Goal: Entertainment & Leisure: Consume media (video, audio)

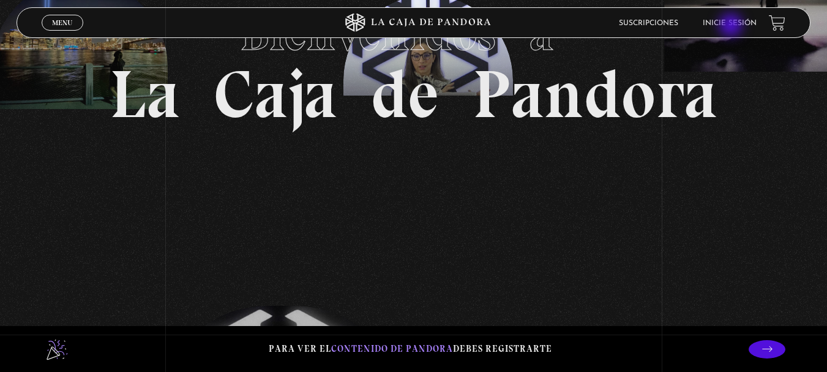
scroll to position [122, 0]
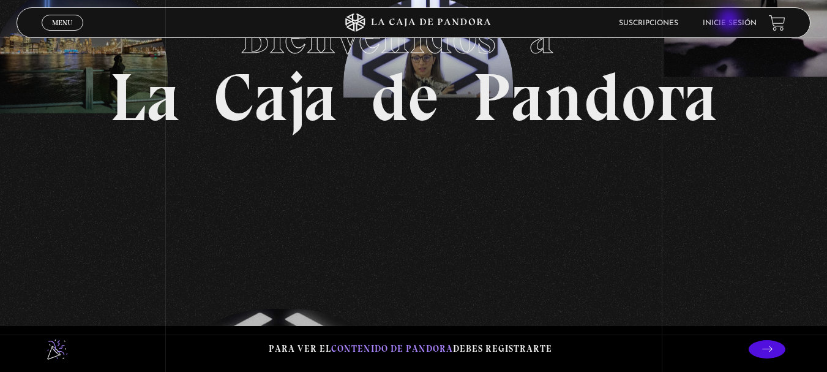
click at [730, 21] on link "Inicie sesión" at bounding box center [730, 23] width 54 height 7
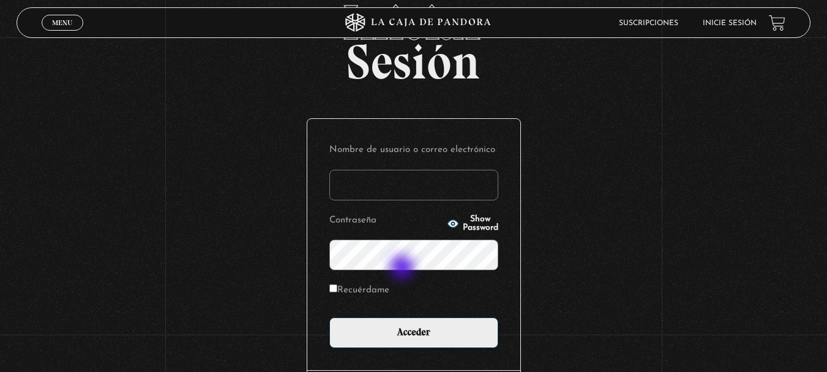
scroll to position [163, 0]
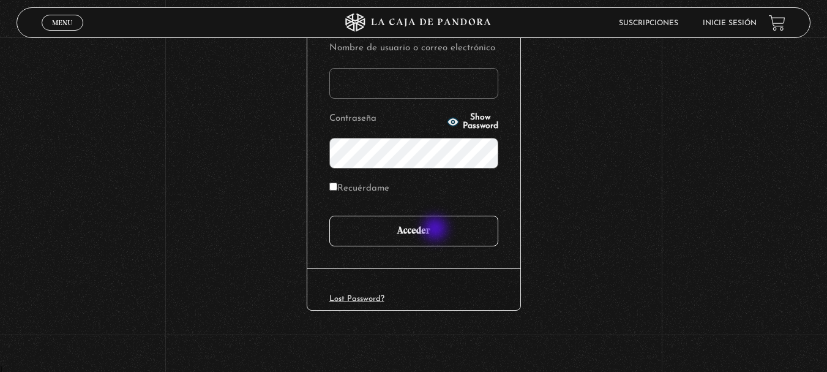
type input "mainor.jimenez morales"
click at [436, 230] on input "Acceder" at bounding box center [413, 230] width 169 height 31
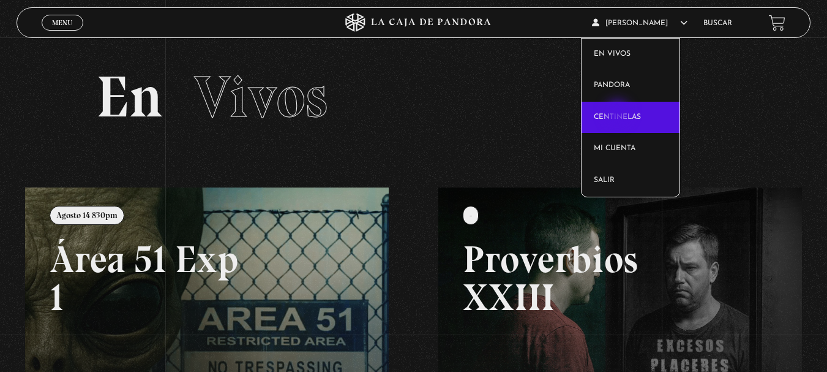
click at [618, 114] on link "Centinelas" at bounding box center [630, 118] width 98 height 32
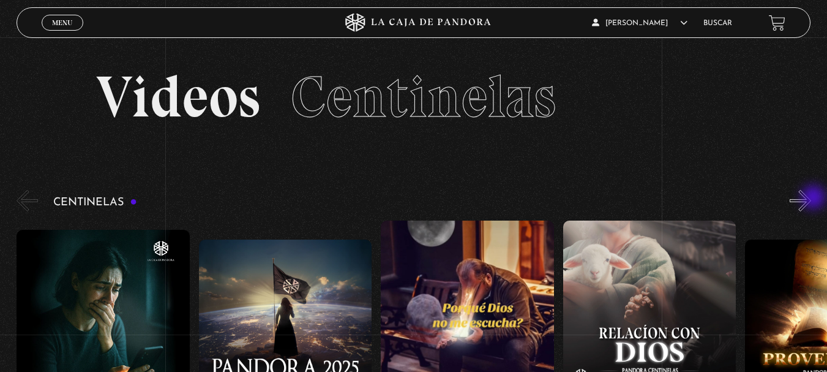
click at [811, 198] on button "»" at bounding box center [800, 200] width 21 height 21
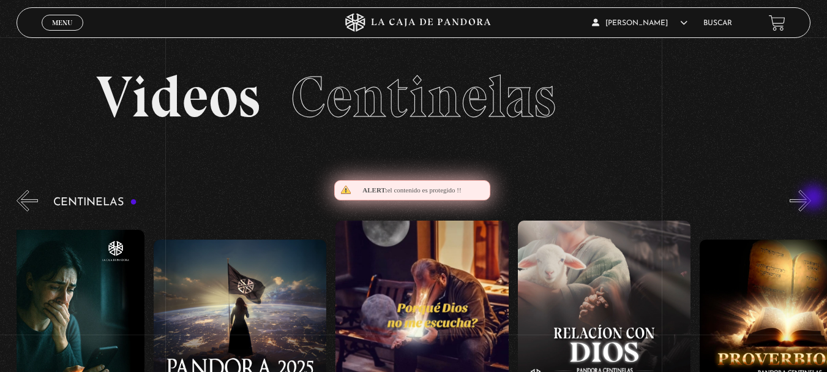
click at [811, 198] on button "»" at bounding box center [800, 200] width 21 height 21
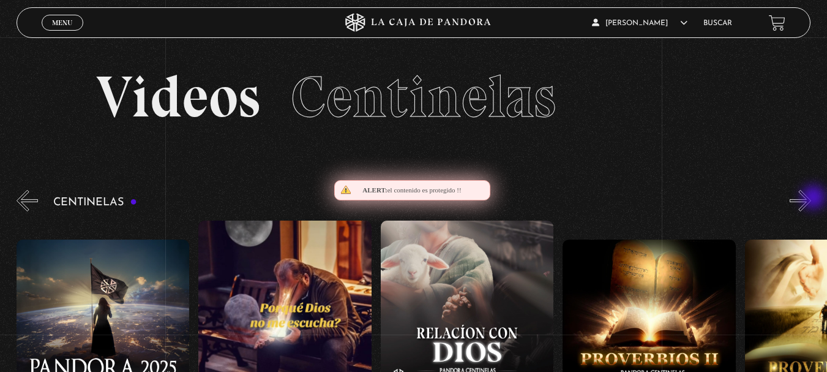
click at [811, 198] on button "»" at bounding box center [800, 200] width 21 height 21
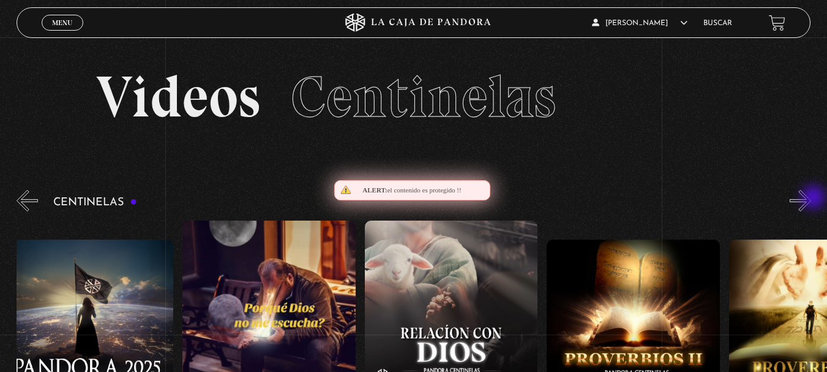
click at [811, 198] on button "»" at bounding box center [800, 200] width 21 height 21
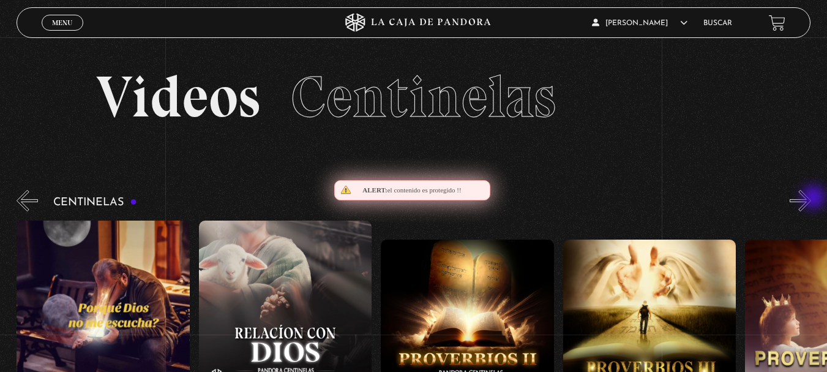
click at [811, 198] on button "»" at bounding box center [800, 200] width 21 height 21
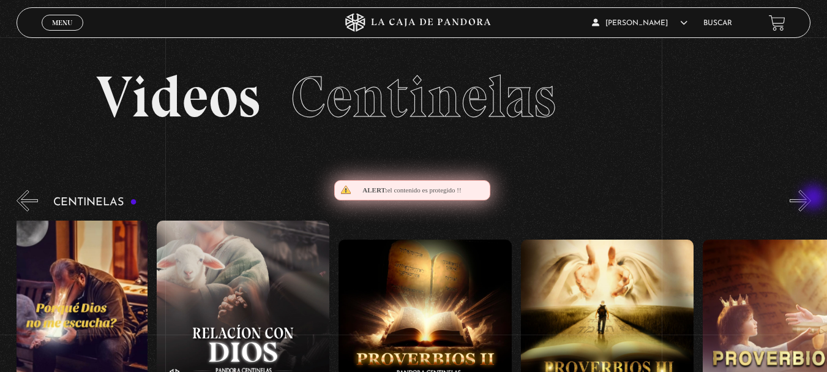
click at [811, 198] on button "»" at bounding box center [800, 200] width 21 height 21
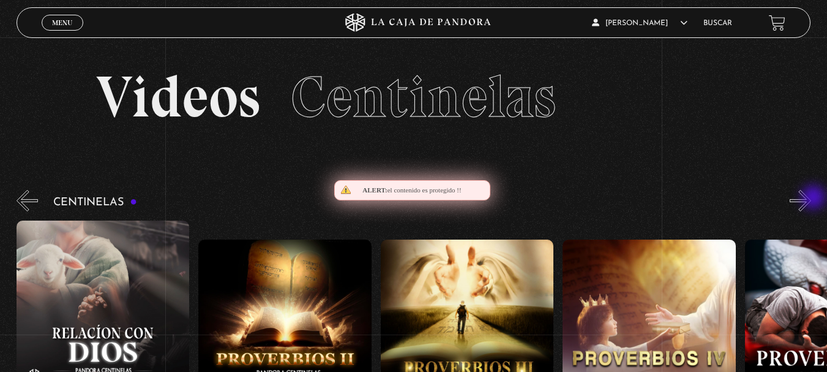
click at [811, 198] on button "»" at bounding box center [800, 200] width 21 height 21
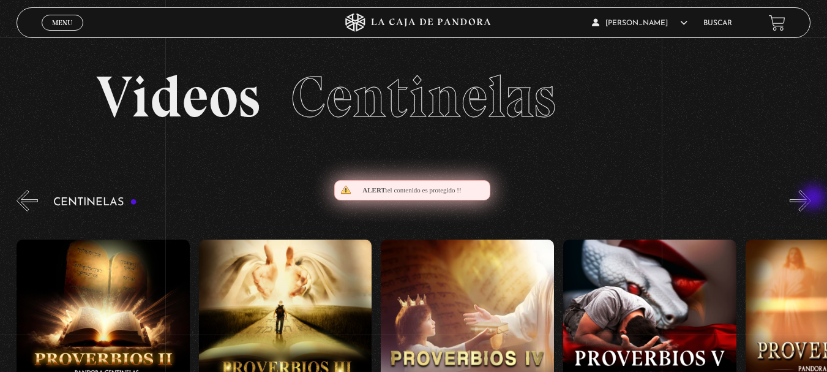
click at [811, 198] on button "»" at bounding box center [800, 200] width 21 height 21
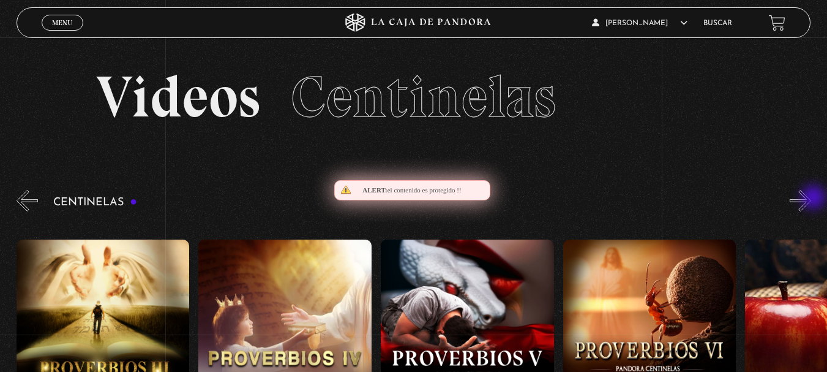
click at [811, 198] on button "»" at bounding box center [800, 200] width 21 height 21
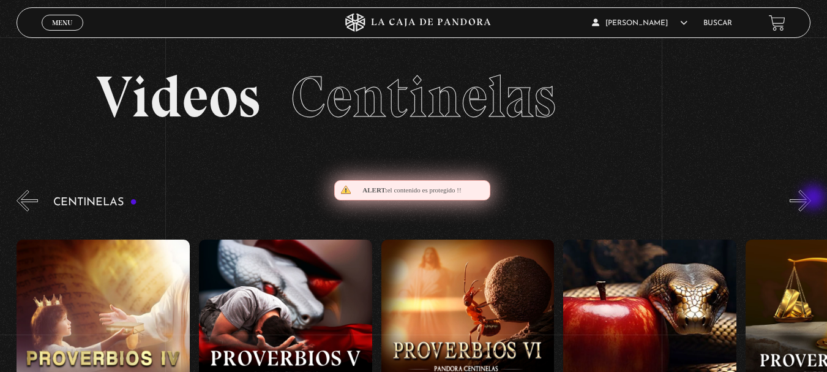
click at [811, 198] on button "»" at bounding box center [800, 200] width 21 height 21
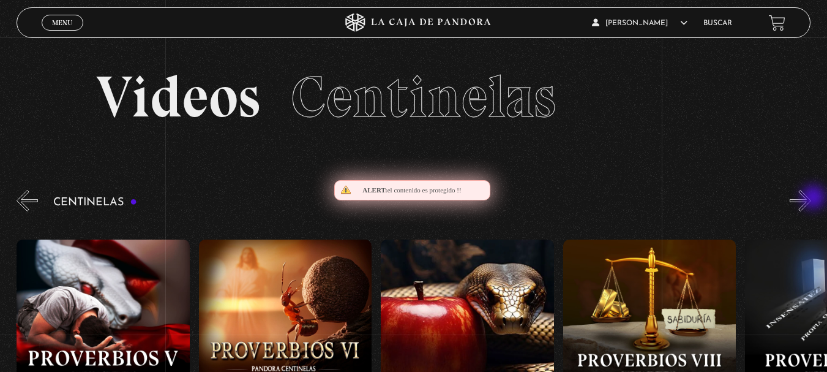
click at [811, 198] on button "»" at bounding box center [800, 200] width 21 height 21
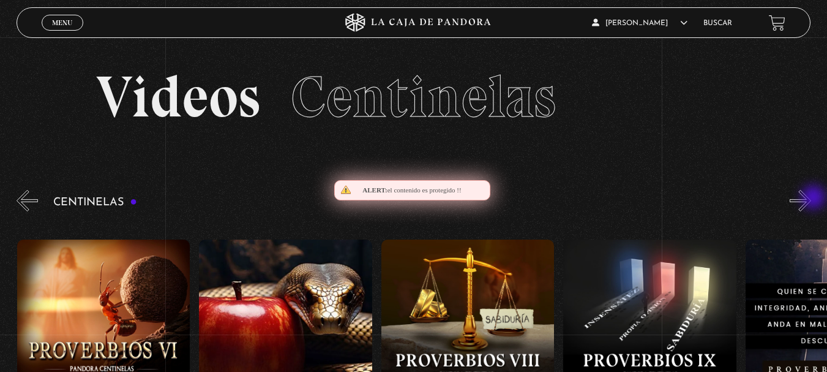
click at [811, 198] on button "»" at bounding box center [800, 200] width 21 height 21
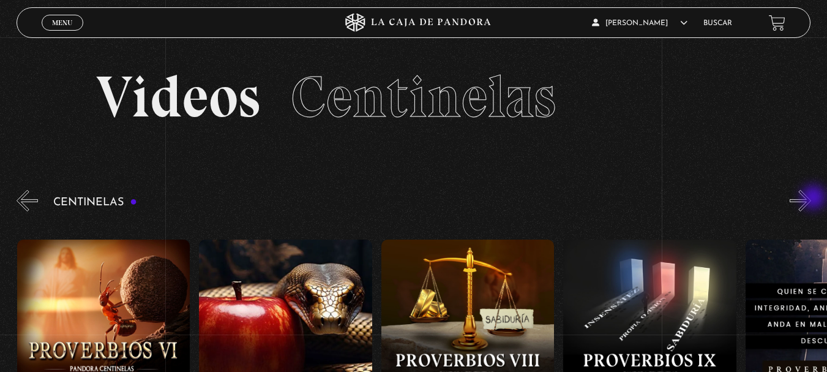
click at [811, 198] on button "»" at bounding box center [800, 200] width 21 height 21
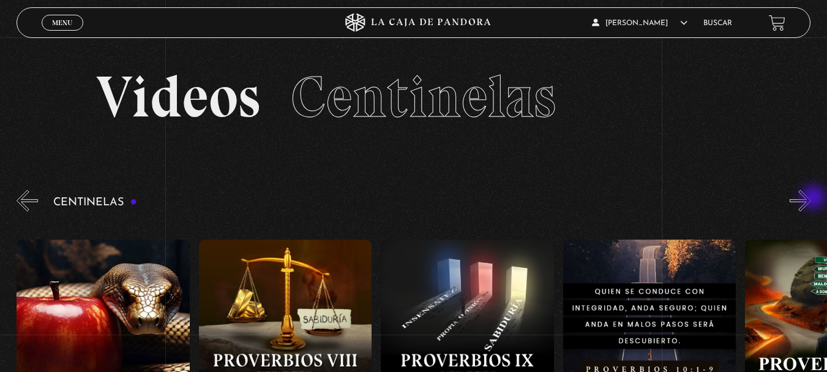
click at [811, 198] on button "»" at bounding box center [800, 200] width 21 height 21
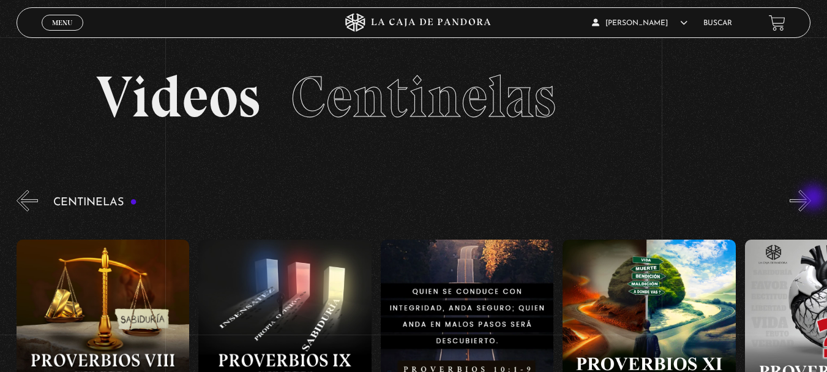
click at [811, 198] on button "»" at bounding box center [800, 200] width 21 height 21
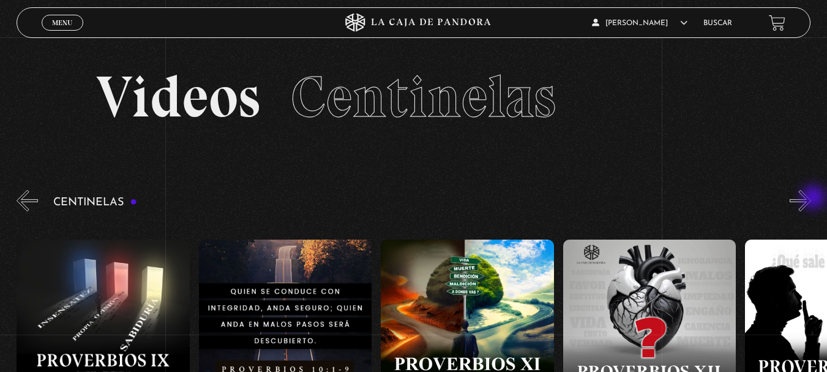
click at [811, 198] on button "»" at bounding box center [800, 200] width 21 height 21
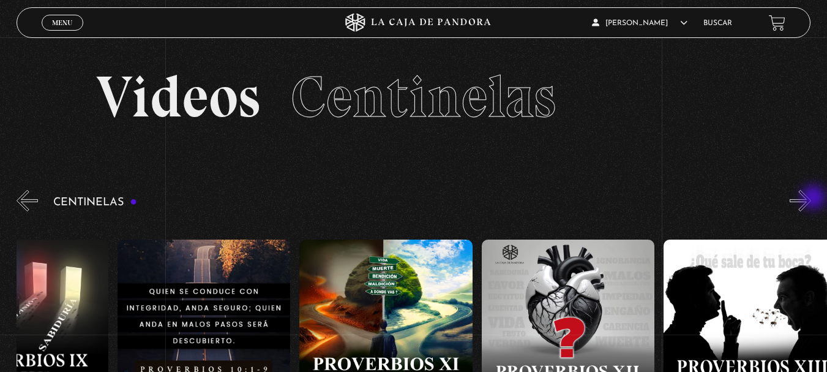
click at [811, 198] on button "»" at bounding box center [800, 200] width 21 height 21
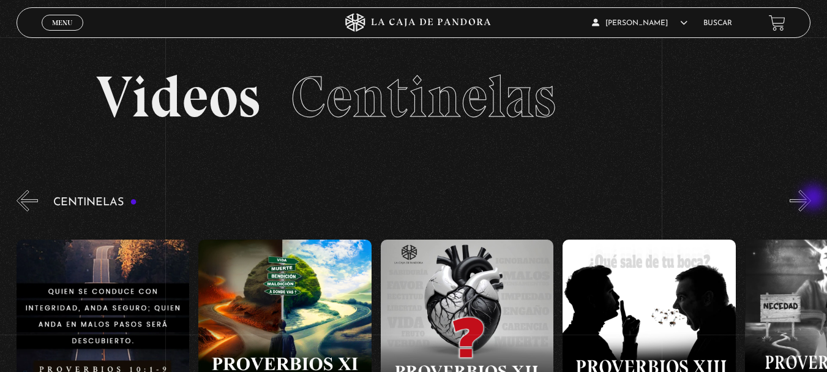
click at [811, 198] on button "»" at bounding box center [800, 200] width 21 height 21
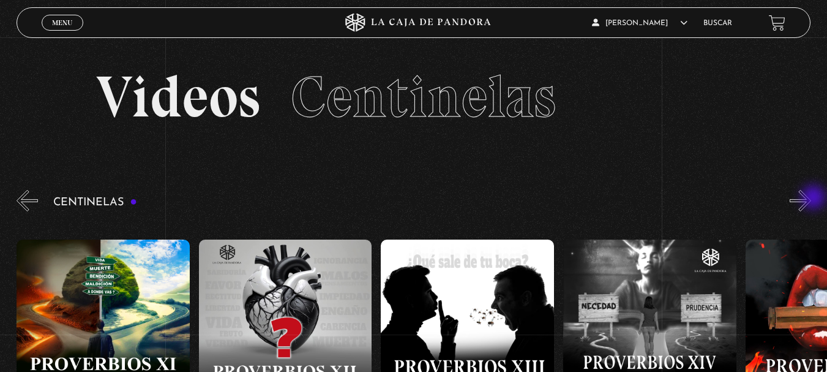
click at [811, 198] on button "»" at bounding box center [800, 200] width 21 height 21
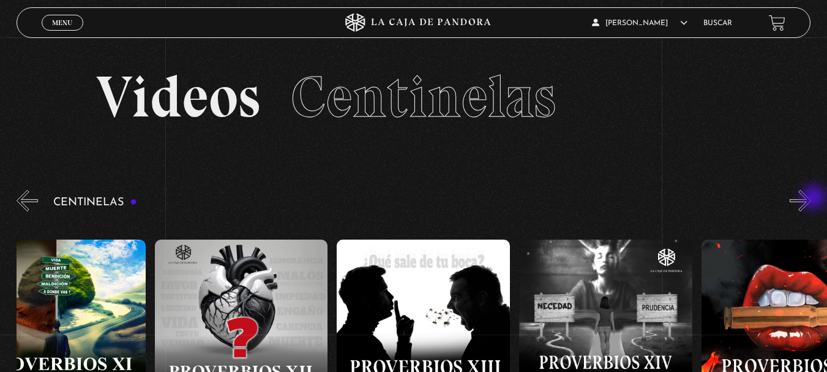
click at [811, 198] on button "»" at bounding box center [800, 200] width 21 height 21
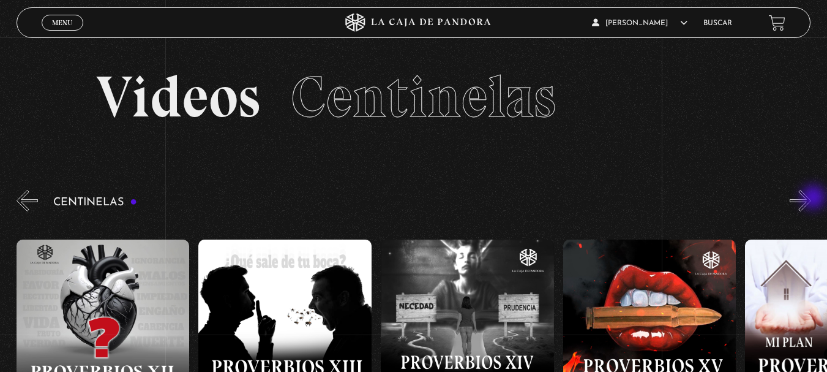
click at [811, 198] on button "»" at bounding box center [800, 200] width 21 height 21
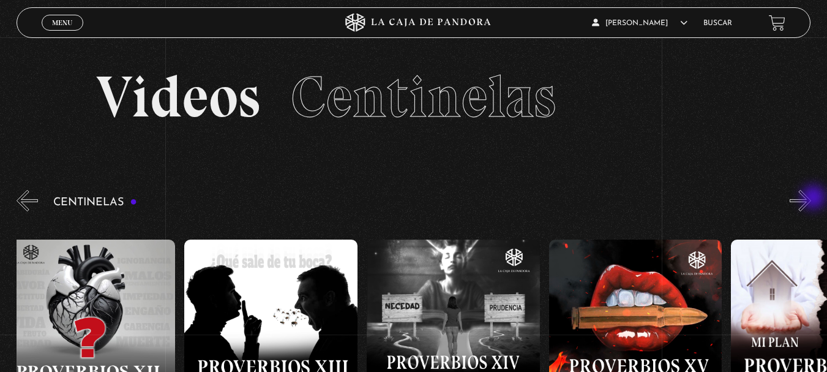
click at [811, 198] on button "»" at bounding box center [800, 200] width 21 height 21
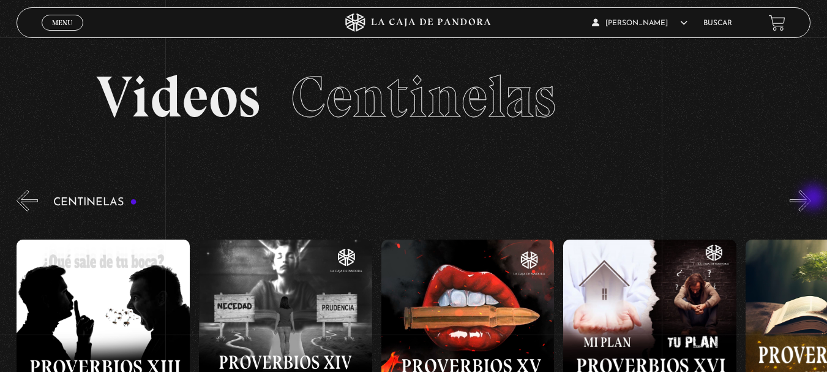
click at [811, 198] on button "»" at bounding box center [800, 200] width 21 height 21
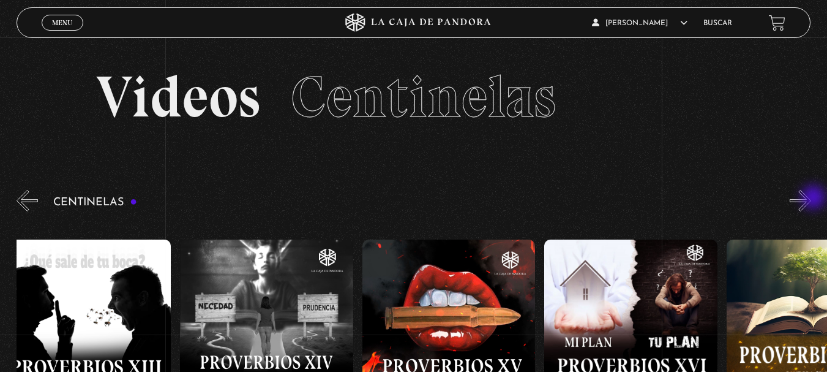
click at [811, 198] on button "»" at bounding box center [800, 200] width 21 height 21
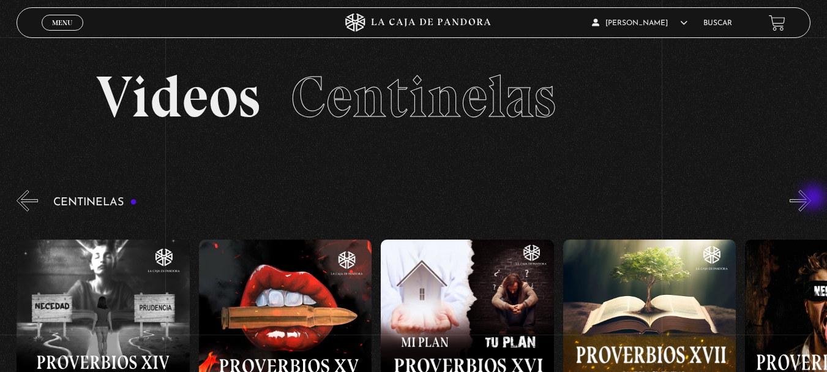
click at [811, 198] on button "»" at bounding box center [800, 200] width 21 height 21
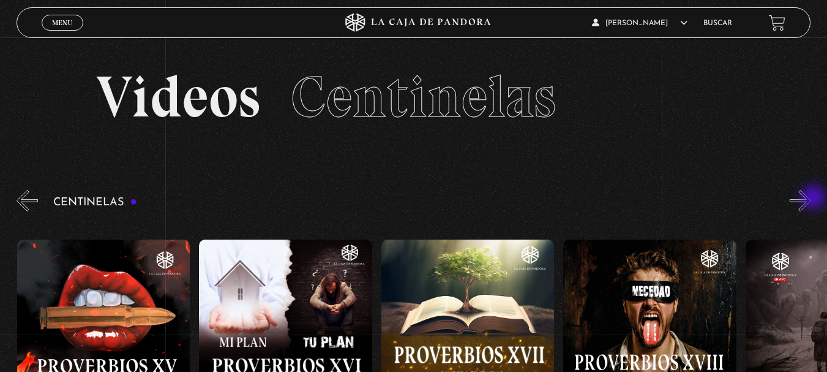
click at [811, 198] on button "»" at bounding box center [800, 200] width 21 height 21
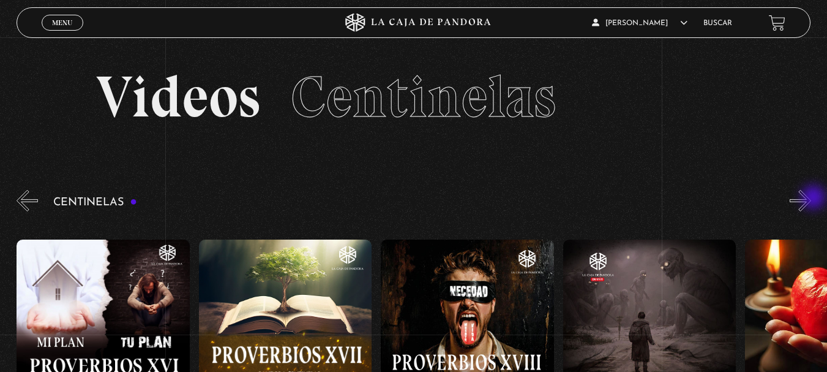
click at [811, 198] on button "»" at bounding box center [800, 200] width 21 height 21
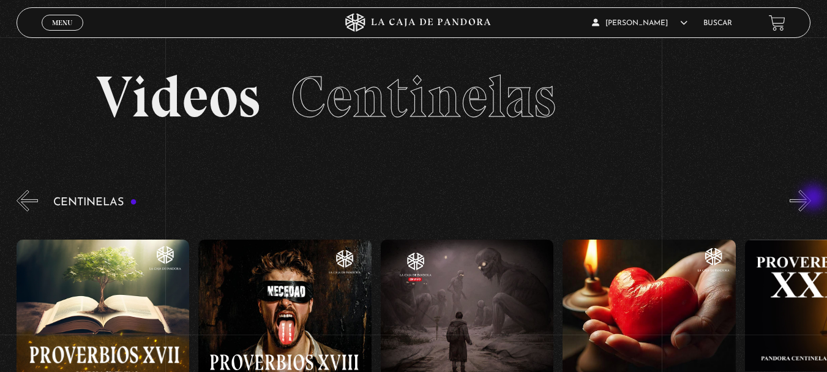
click at [811, 198] on button "»" at bounding box center [800, 200] width 21 height 21
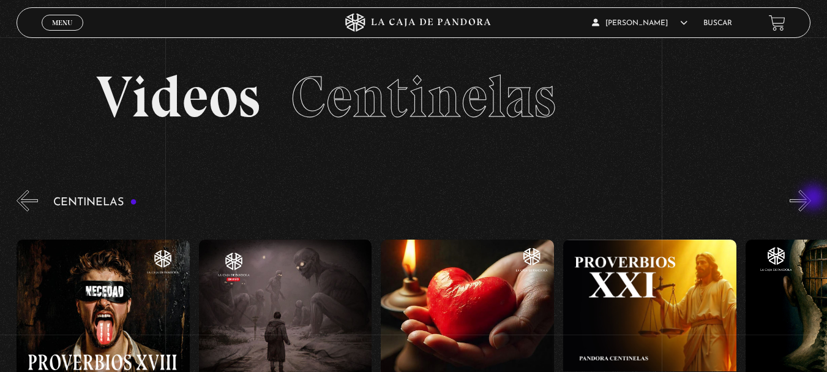
click at [811, 198] on button "»" at bounding box center [800, 200] width 21 height 21
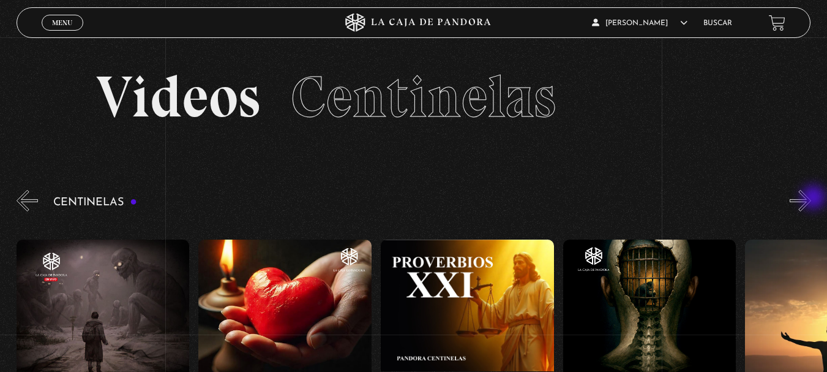
click at [811, 198] on button "»" at bounding box center [800, 200] width 21 height 21
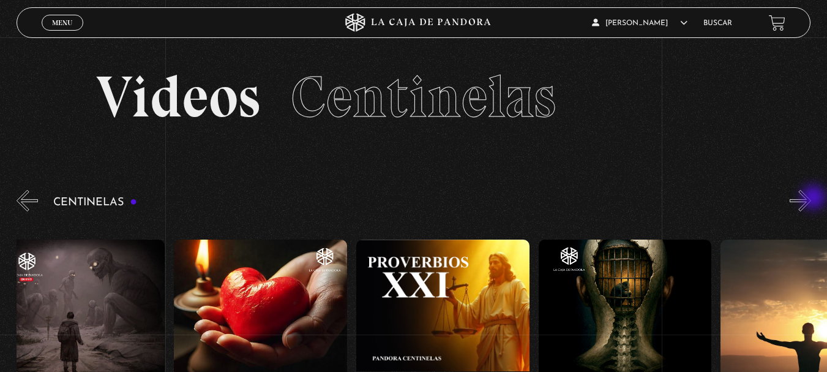
click at [811, 198] on button "»" at bounding box center [800, 200] width 21 height 21
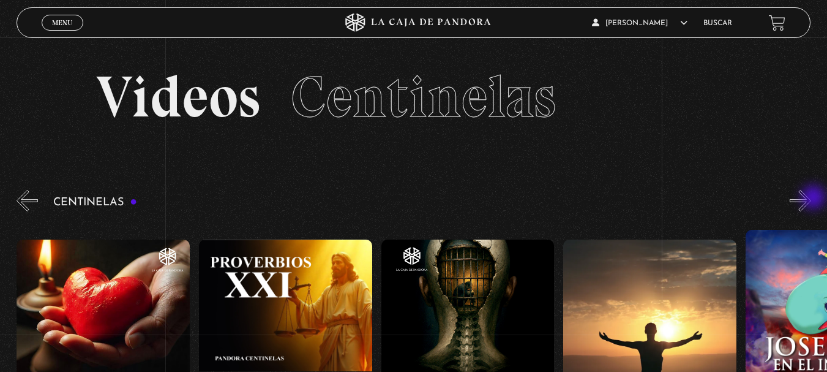
click at [811, 198] on button "»" at bounding box center [800, 200] width 21 height 21
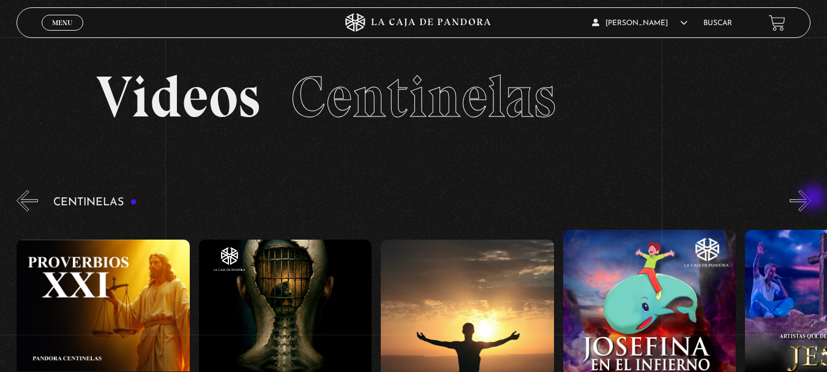
click at [811, 198] on button "»" at bounding box center [800, 200] width 21 height 21
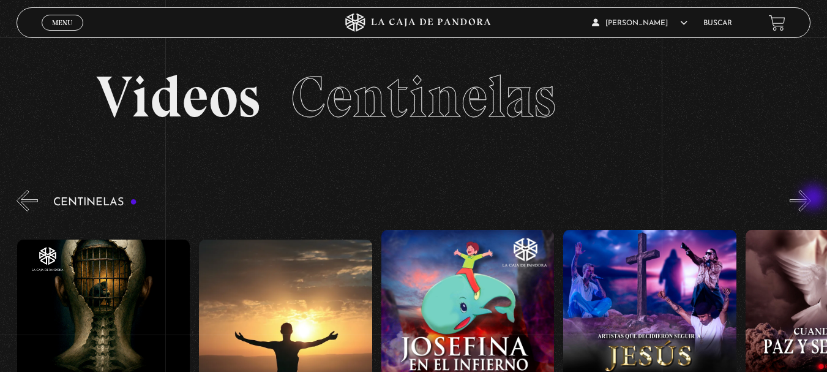
click at [811, 198] on button "»" at bounding box center [800, 200] width 21 height 21
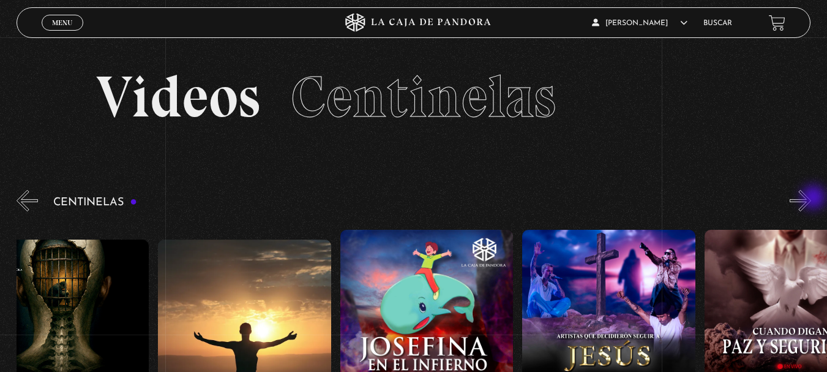
click at [811, 198] on button "»" at bounding box center [800, 200] width 21 height 21
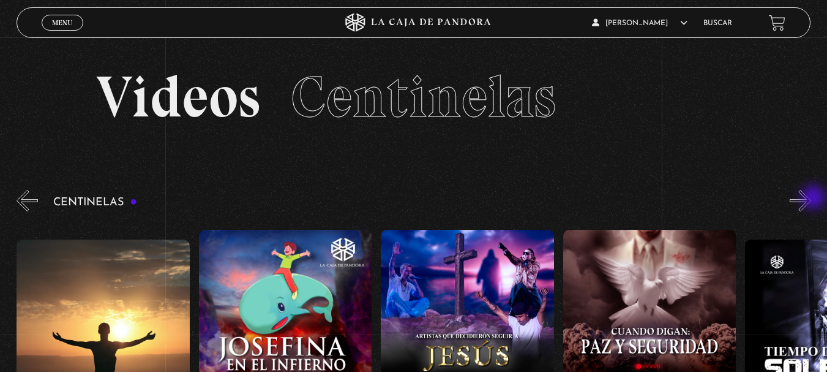
click at [811, 198] on button "»" at bounding box center [800, 200] width 21 height 21
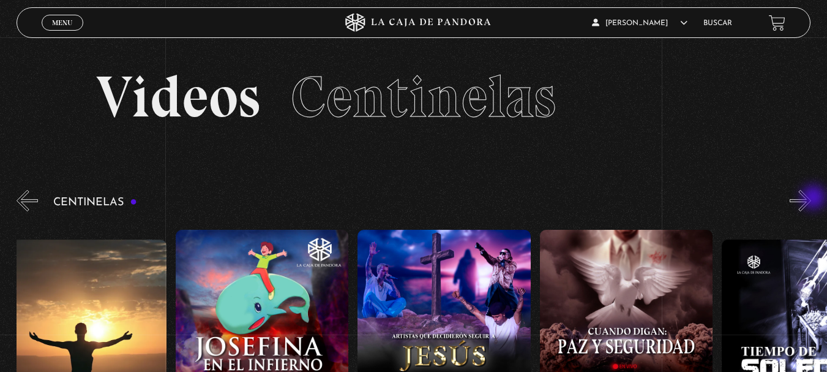
click at [811, 198] on button "»" at bounding box center [800, 200] width 21 height 21
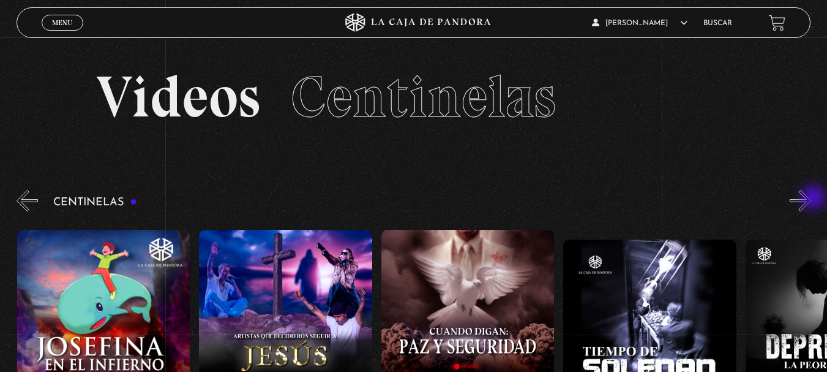
click at [811, 198] on button "»" at bounding box center [800, 200] width 21 height 21
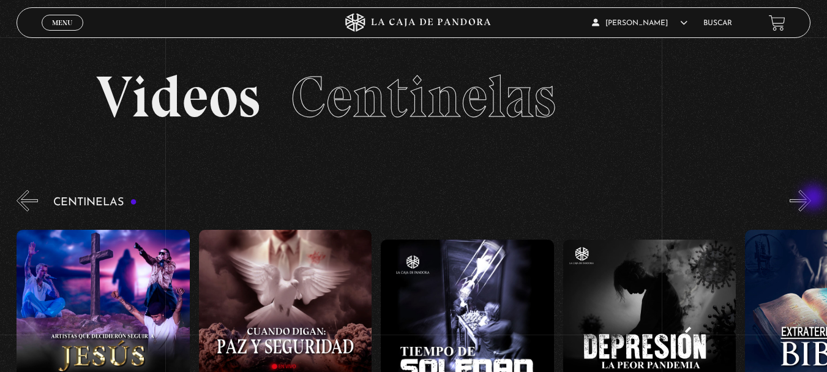
click at [811, 198] on button "»" at bounding box center [800, 200] width 21 height 21
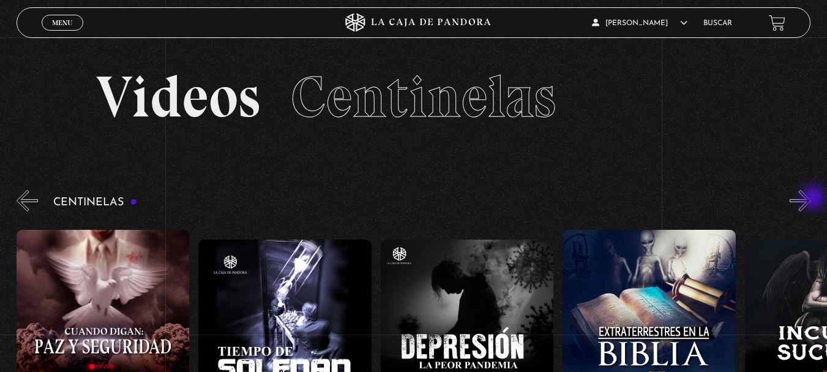
click at [811, 198] on button "»" at bounding box center [800, 200] width 21 height 21
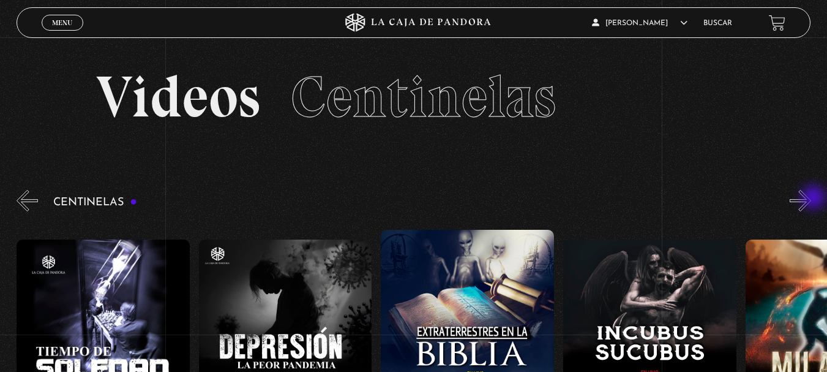
click at [811, 198] on button "»" at bounding box center [800, 200] width 21 height 21
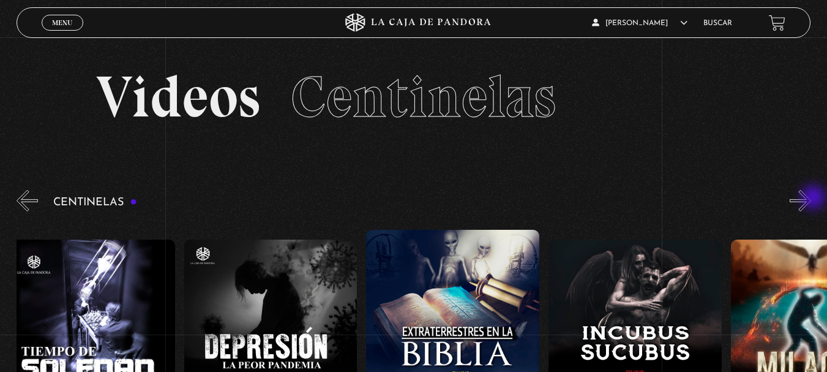
click at [811, 198] on button "»" at bounding box center [800, 200] width 21 height 21
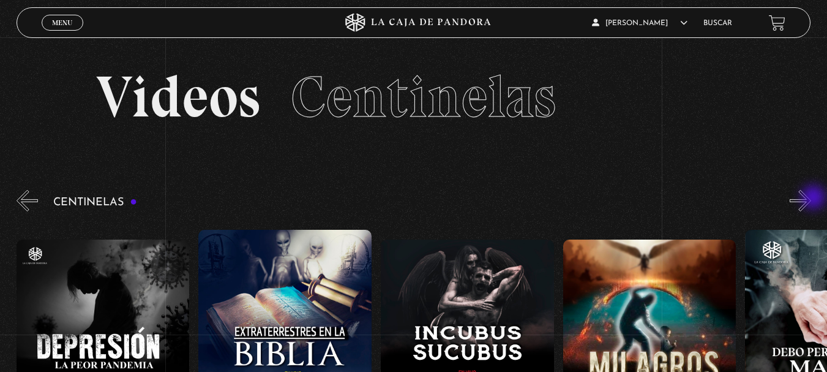
click at [811, 198] on button "»" at bounding box center [800, 200] width 21 height 21
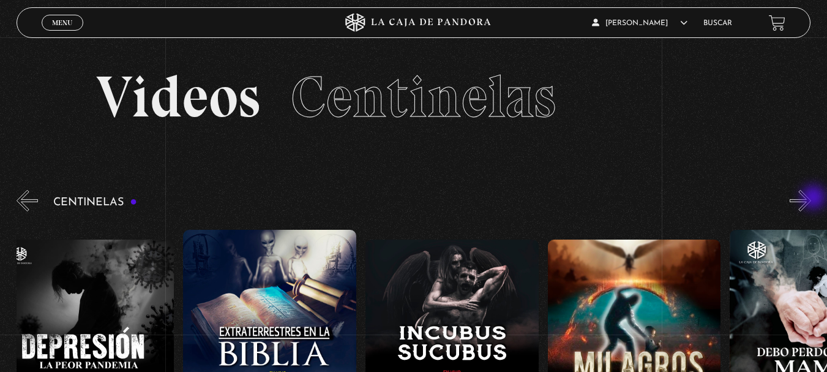
click at [811, 198] on button "»" at bounding box center [800, 200] width 21 height 21
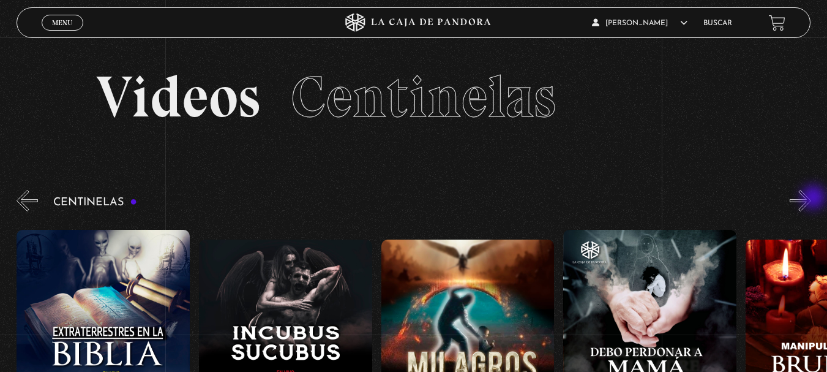
click at [811, 198] on button "»" at bounding box center [800, 200] width 21 height 21
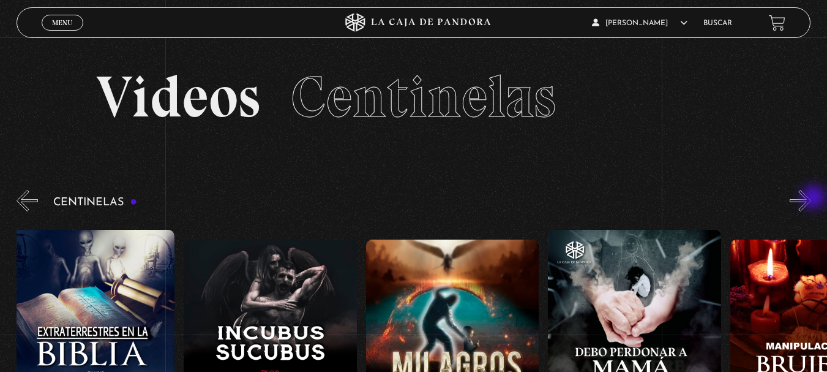
click at [811, 198] on button "»" at bounding box center [800, 200] width 21 height 21
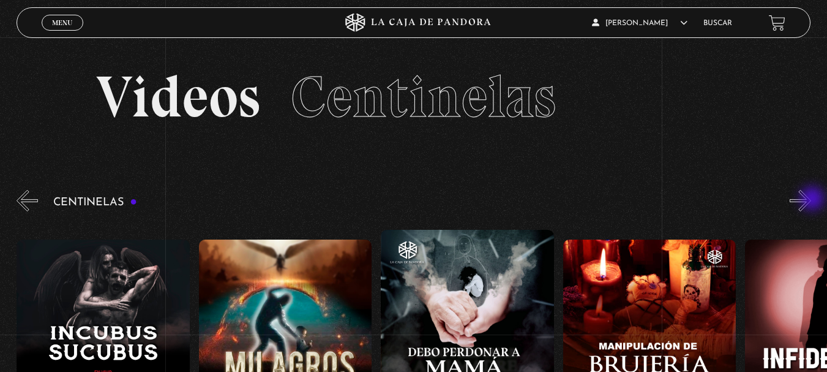
click at [811, 200] on button "»" at bounding box center [800, 200] width 21 height 21
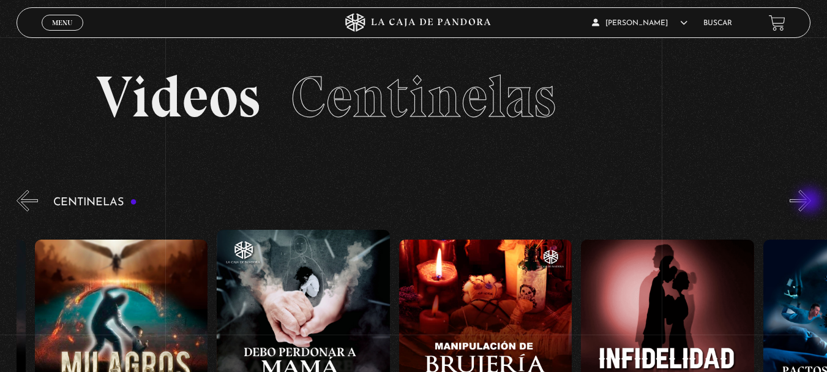
click at [811, 201] on button "»" at bounding box center [800, 200] width 21 height 21
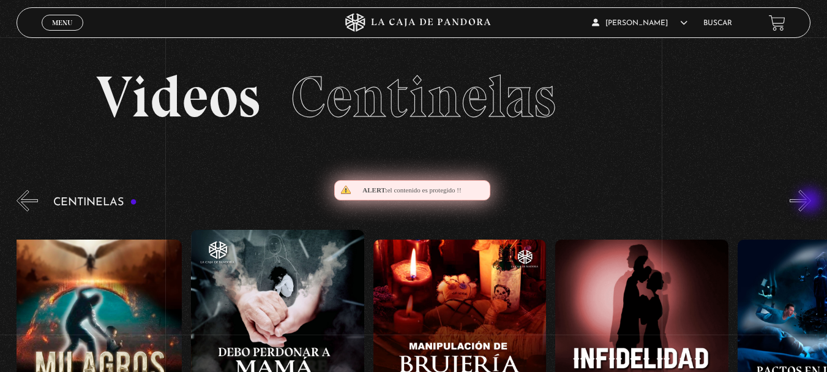
click at [811, 201] on button "»" at bounding box center [800, 200] width 21 height 21
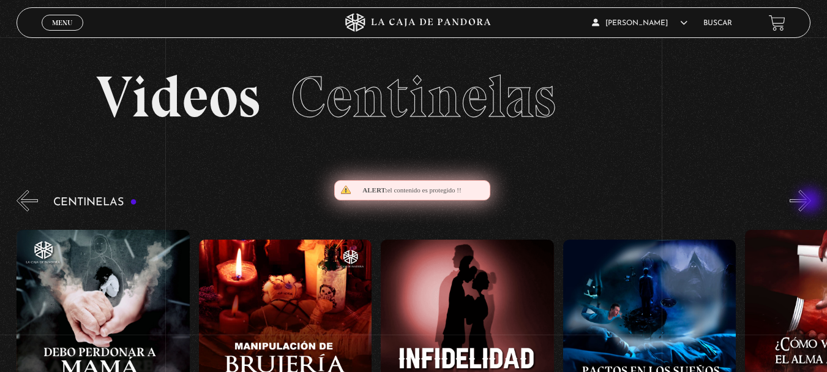
click at [811, 201] on button "»" at bounding box center [800, 200] width 21 height 21
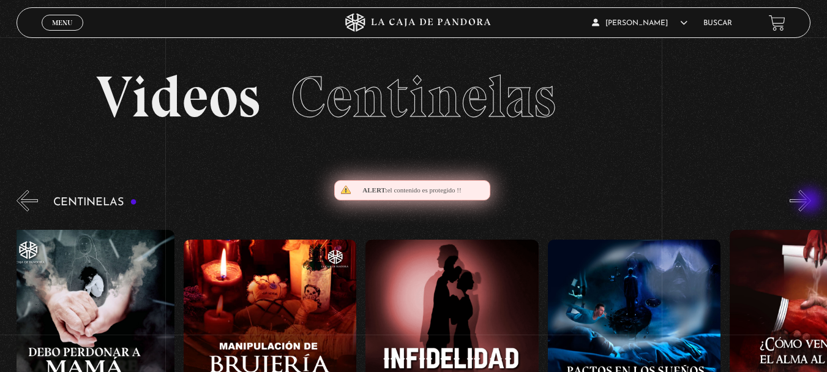
click at [811, 201] on button "»" at bounding box center [800, 200] width 21 height 21
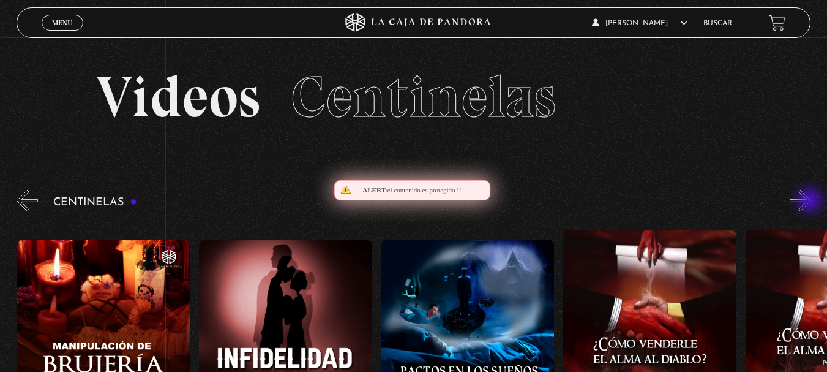
click at [811, 201] on button "»" at bounding box center [800, 200] width 21 height 21
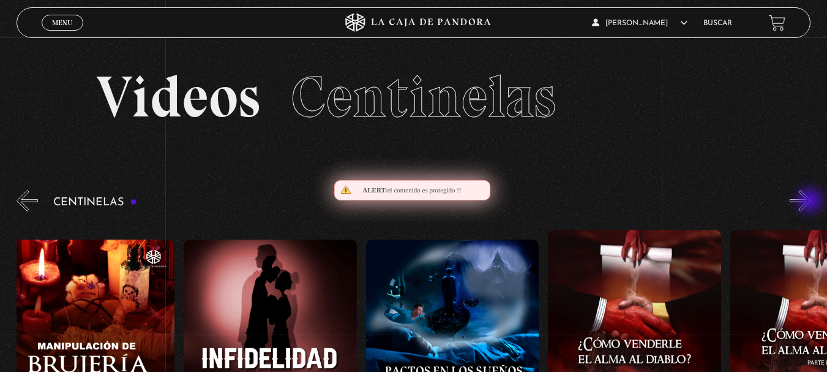
click at [811, 201] on button "»" at bounding box center [800, 200] width 21 height 21
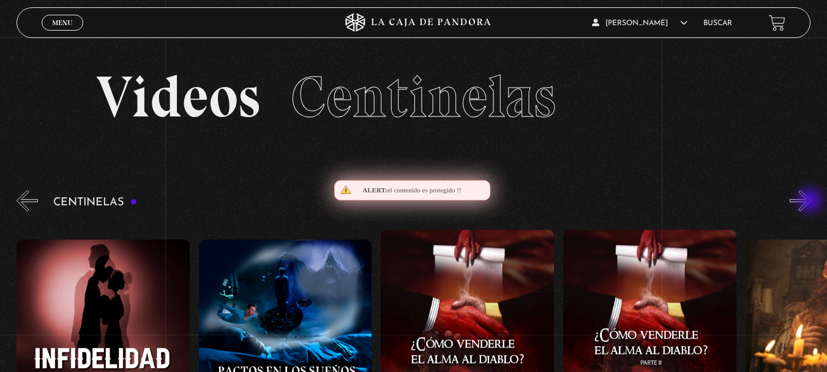
click at [811, 201] on button "»" at bounding box center [800, 200] width 21 height 21
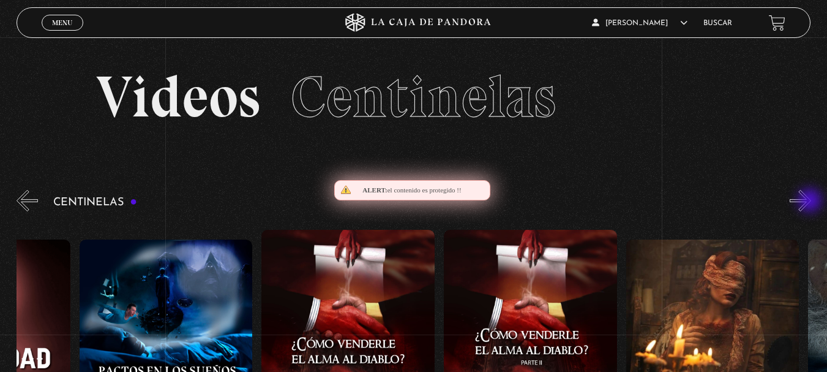
click at [811, 201] on button "»" at bounding box center [800, 200] width 21 height 21
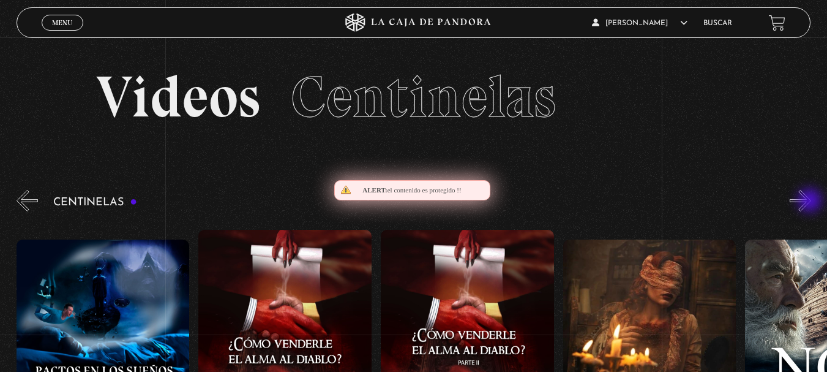
click at [811, 201] on button "»" at bounding box center [800, 200] width 21 height 21
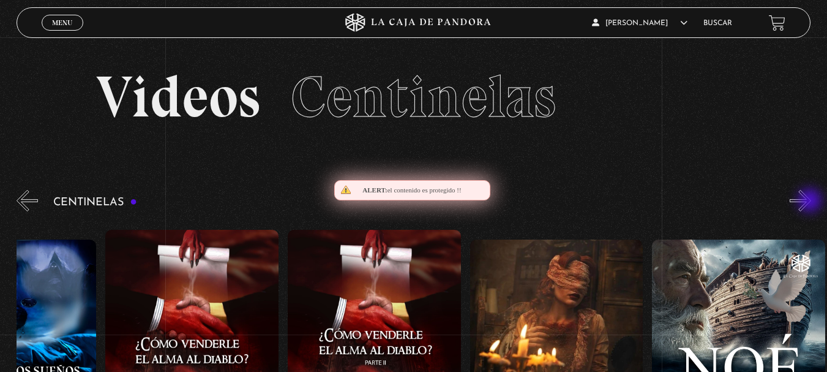
click at [811, 201] on button "»" at bounding box center [800, 200] width 21 height 21
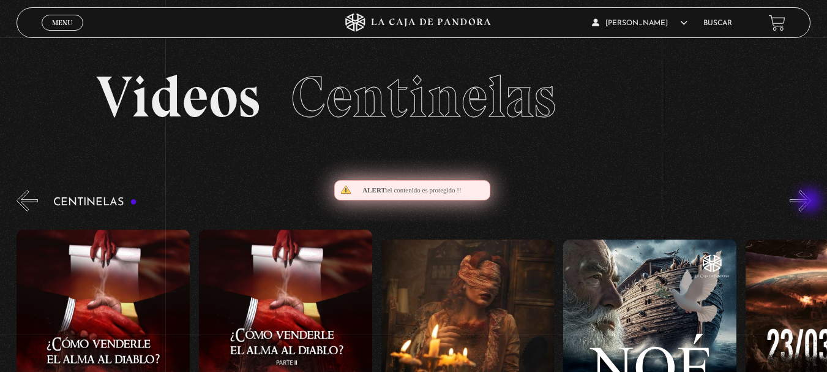
click at [811, 201] on button "»" at bounding box center [800, 200] width 21 height 21
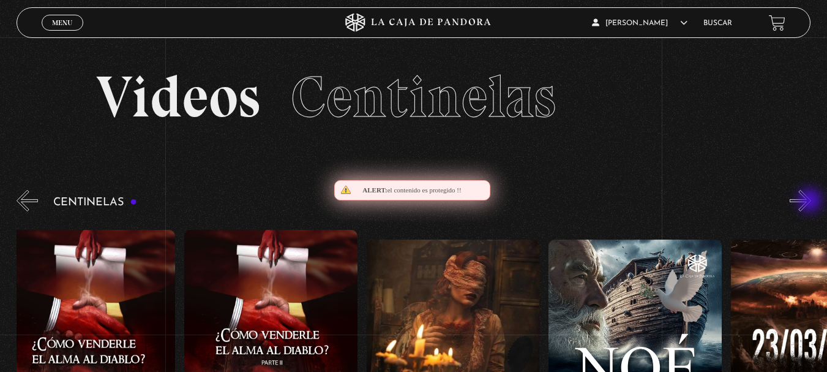
click at [811, 201] on button "»" at bounding box center [800, 200] width 21 height 21
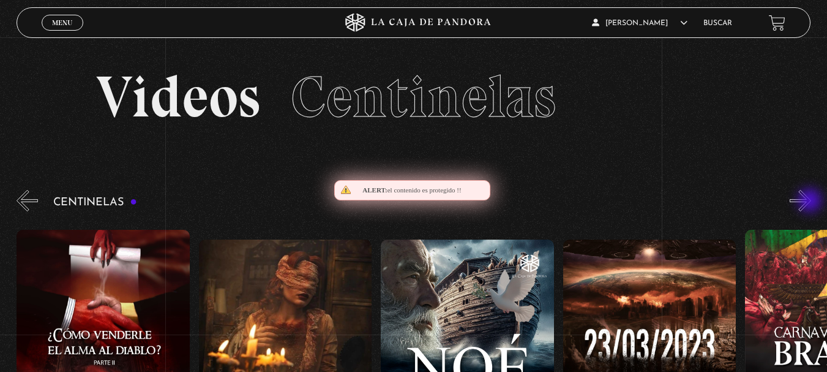
click at [811, 201] on button "»" at bounding box center [800, 200] width 21 height 21
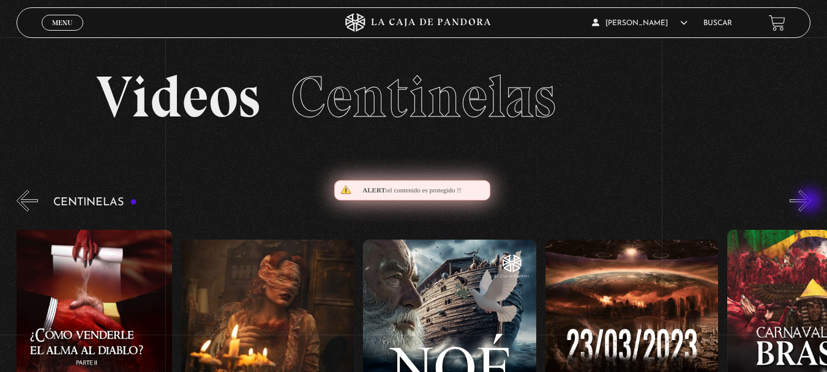
click at [811, 201] on button "»" at bounding box center [800, 200] width 21 height 21
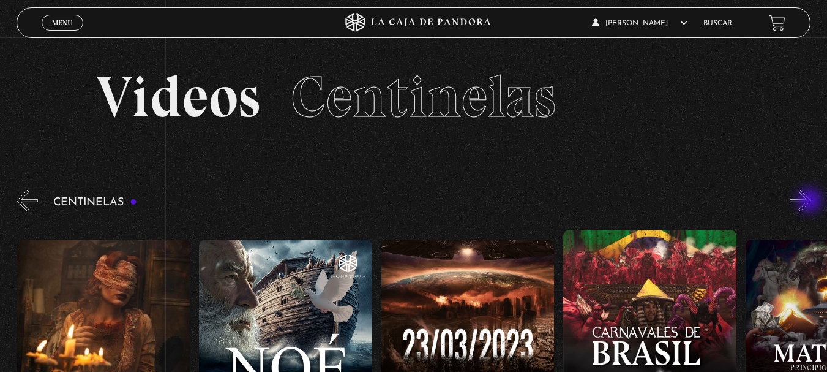
click at [811, 201] on button "»" at bounding box center [800, 200] width 21 height 21
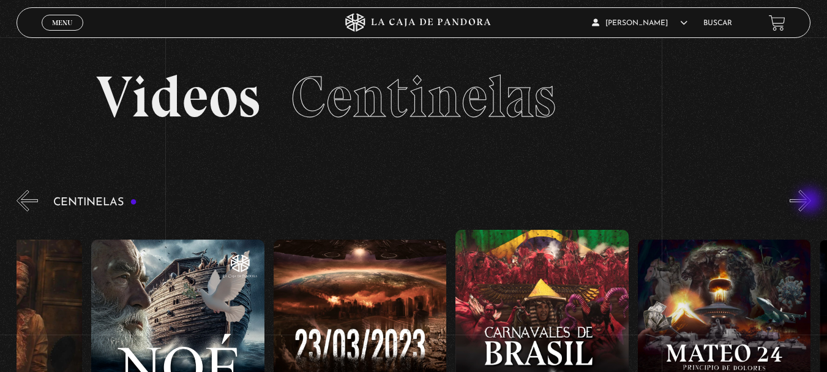
click at [811, 201] on button "»" at bounding box center [800, 200] width 21 height 21
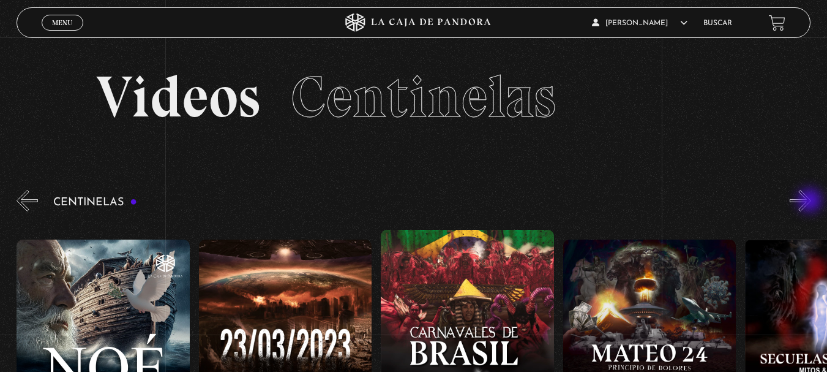
click at [811, 201] on button "»" at bounding box center [800, 200] width 21 height 21
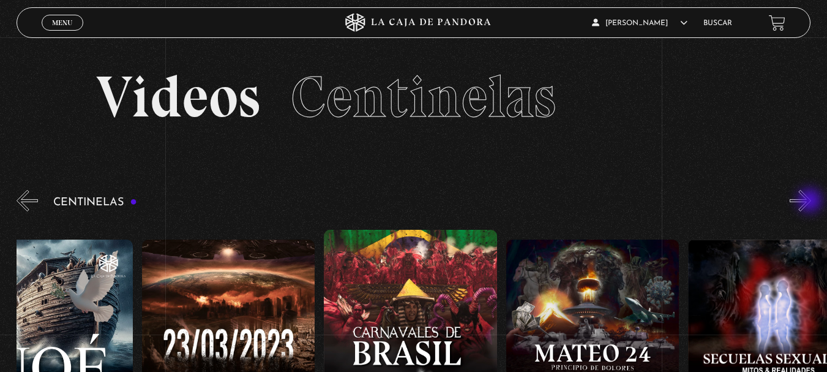
click at [811, 201] on button "»" at bounding box center [800, 200] width 21 height 21
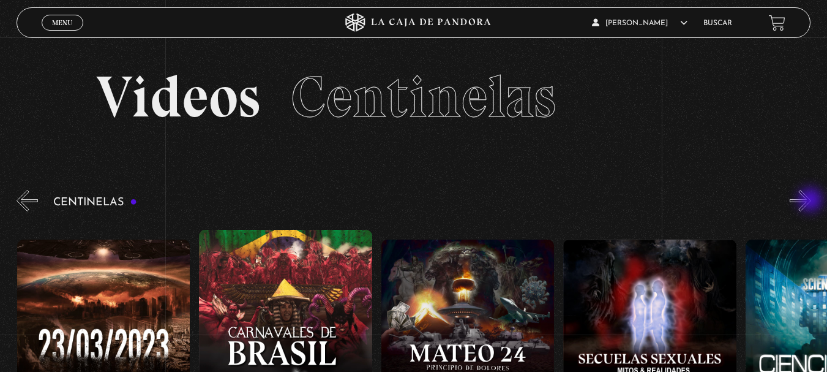
click at [811, 201] on button "»" at bounding box center [800, 200] width 21 height 21
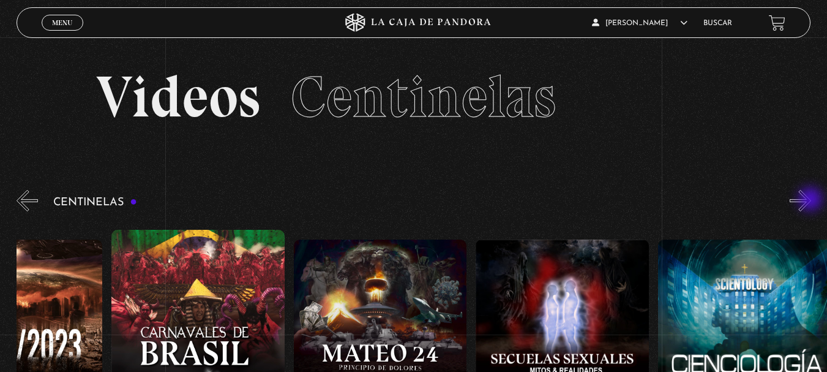
click at [811, 200] on button "»" at bounding box center [800, 200] width 21 height 21
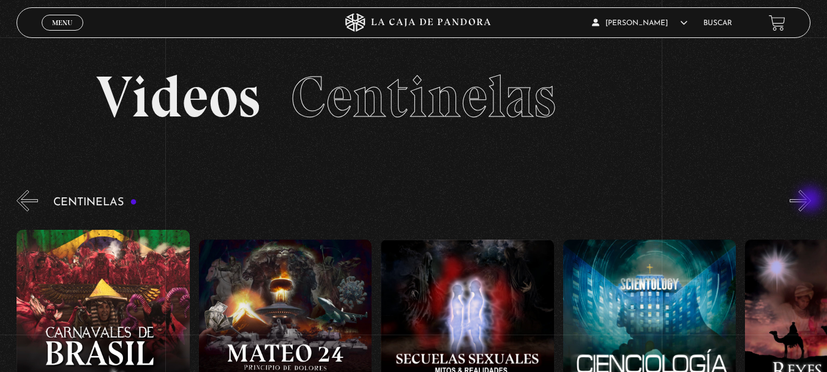
click at [811, 200] on button "»" at bounding box center [800, 200] width 21 height 21
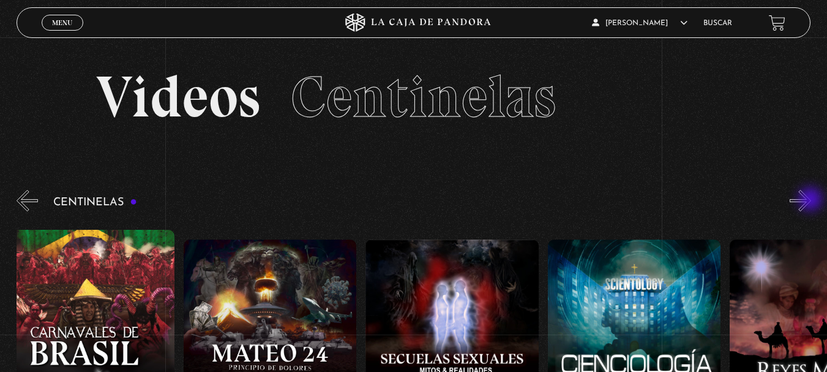
click at [811, 200] on button "»" at bounding box center [800, 200] width 21 height 21
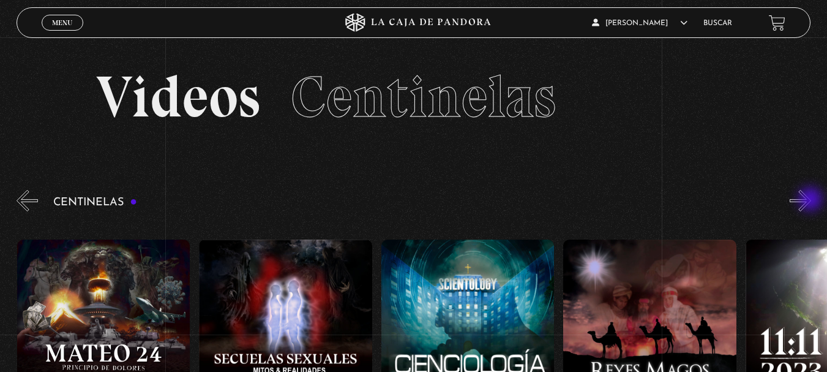
click at [811, 200] on button "»" at bounding box center [800, 200] width 21 height 21
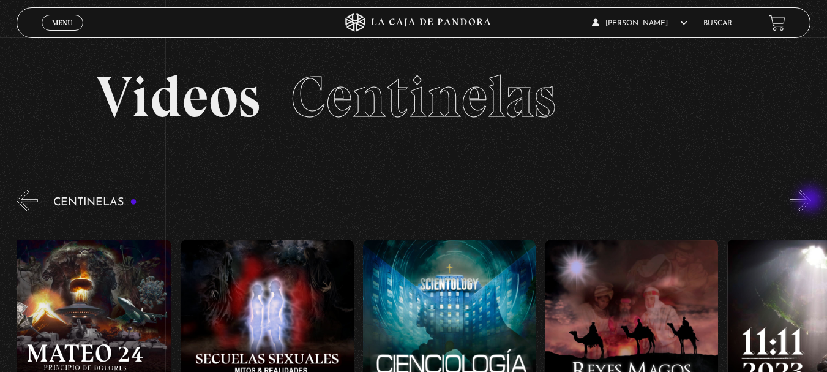
click at [811, 200] on button "»" at bounding box center [800, 200] width 21 height 21
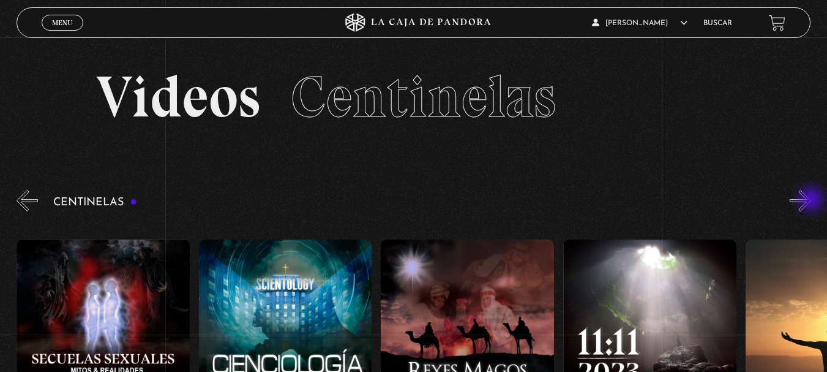
click at [811, 200] on button "»" at bounding box center [800, 200] width 21 height 21
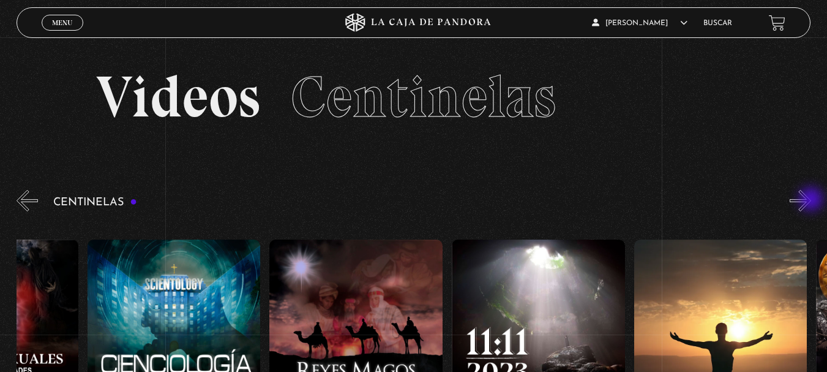
click at [811, 200] on button "»" at bounding box center [800, 200] width 21 height 21
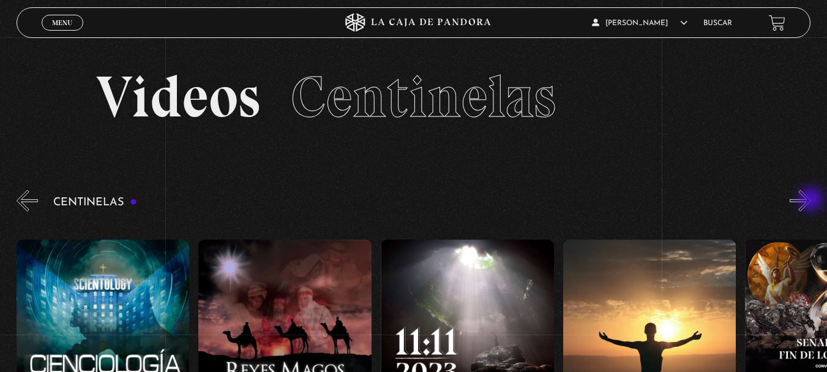
click at [811, 200] on button "»" at bounding box center [800, 200] width 21 height 21
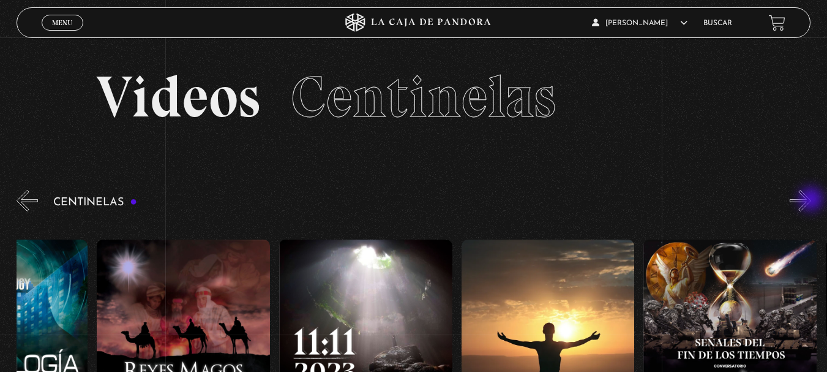
click at [811, 200] on button "»" at bounding box center [800, 200] width 21 height 21
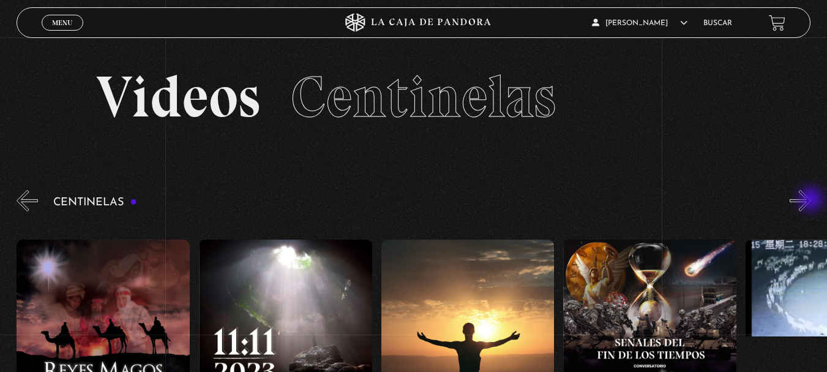
click at [811, 200] on button "»" at bounding box center [800, 200] width 21 height 21
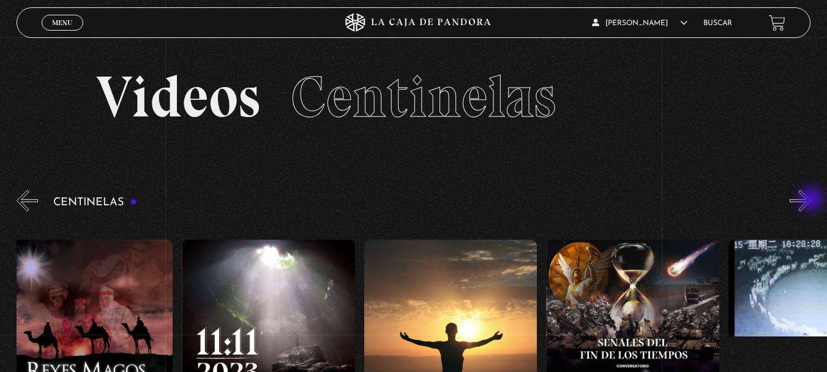
click at [811, 200] on button "»" at bounding box center [800, 200] width 21 height 21
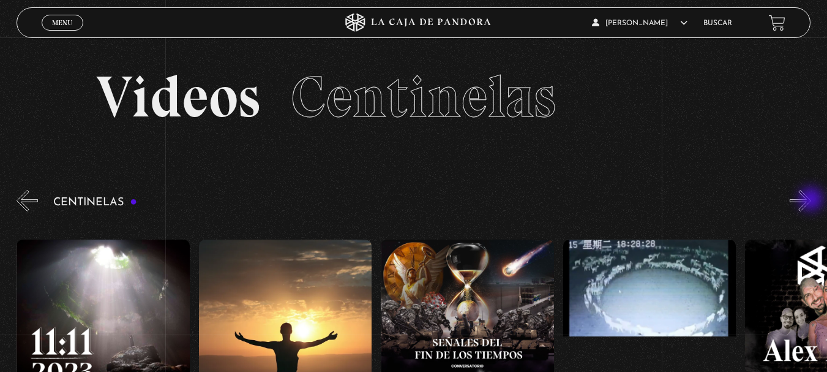
click at [811, 200] on button "»" at bounding box center [800, 200] width 21 height 21
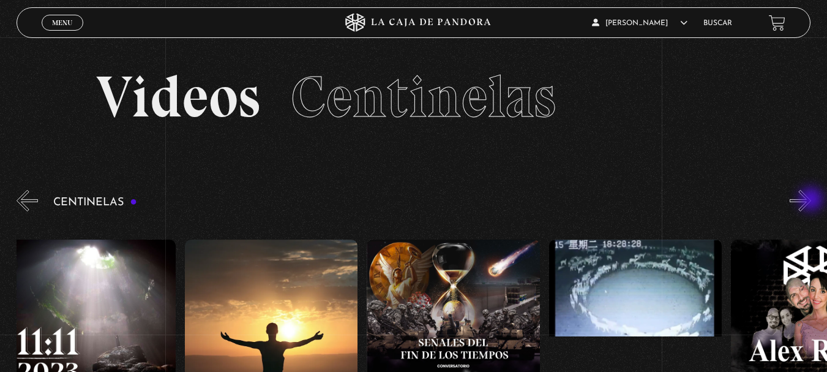
click at [811, 200] on button "»" at bounding box center [800, 200] width 21 height 21
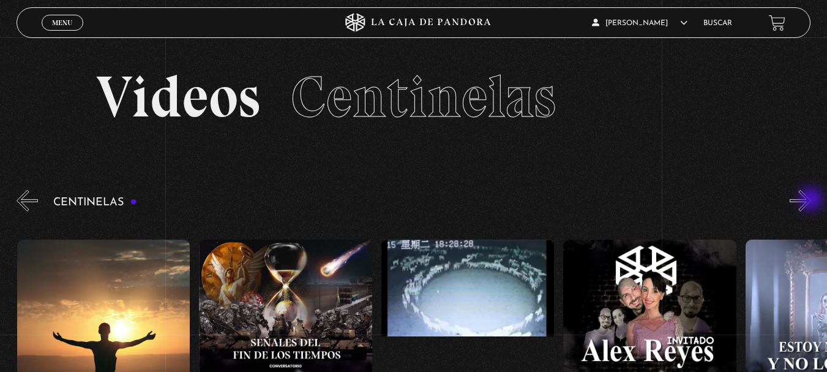
click at [811, 200] on button "»" at bounding box center [800, 200] width 21 height 21
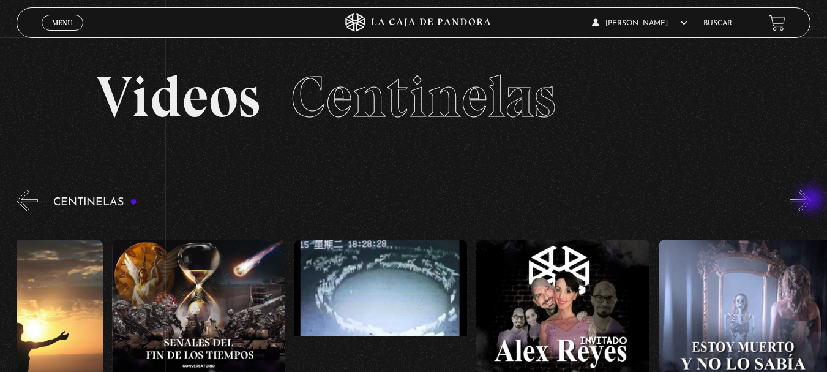
click at [811, 200] on button "»" at bounding box center [800, 200] width 21 height 21
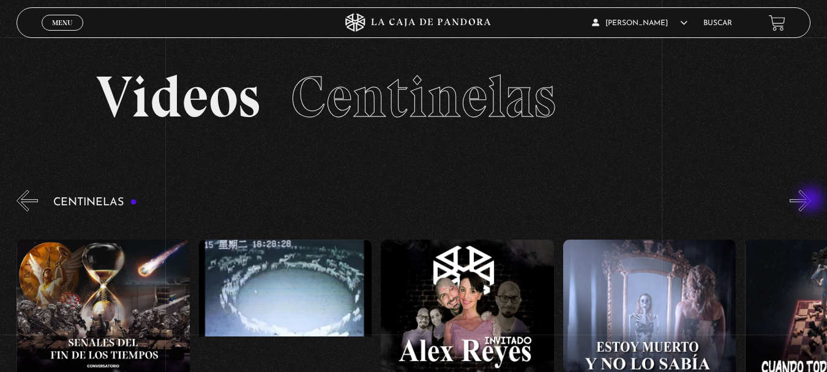
click at [811, 200] on button "»" at bounding box center [800, 200] width 21 height 21
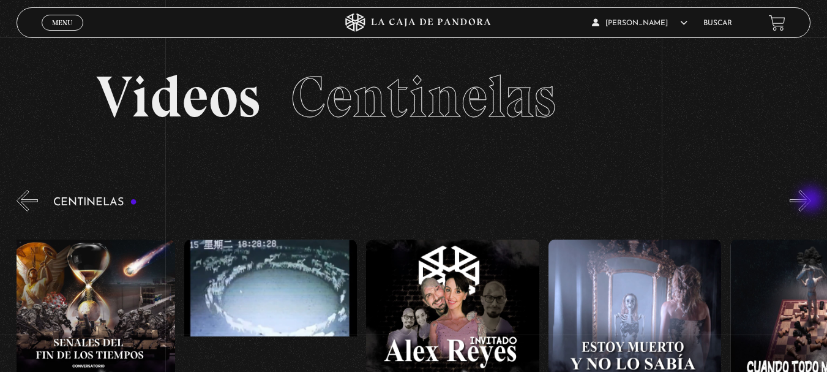
click at [811, 200] on button "»" at bounding box center [800, 200] width 21 height 21
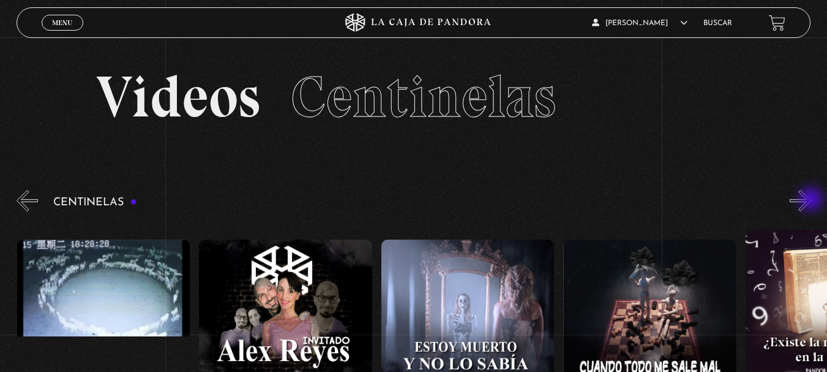
click at [811, 200] on button "»" at bounding box center [800, 200] width 21 height 21
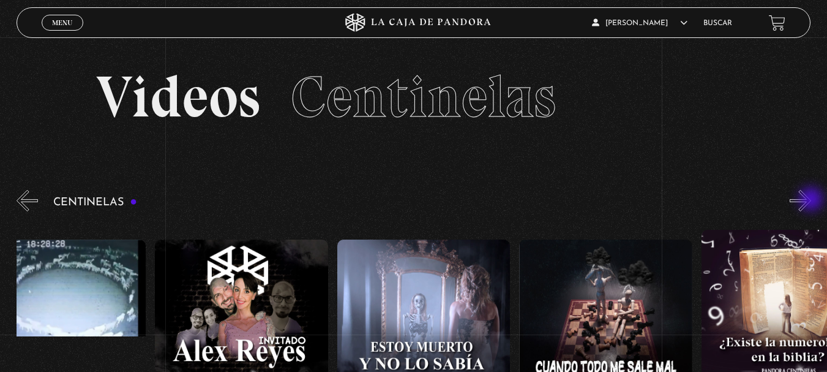
click at [811, 200] on button "»" at bounding box center [800, 200] width 21 height 21
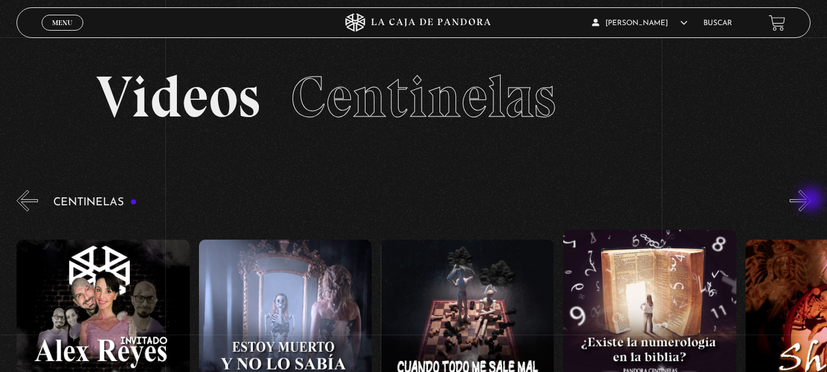
click at [811, 200] on button "»" at bounding box center [800, 200] width 21 height 21
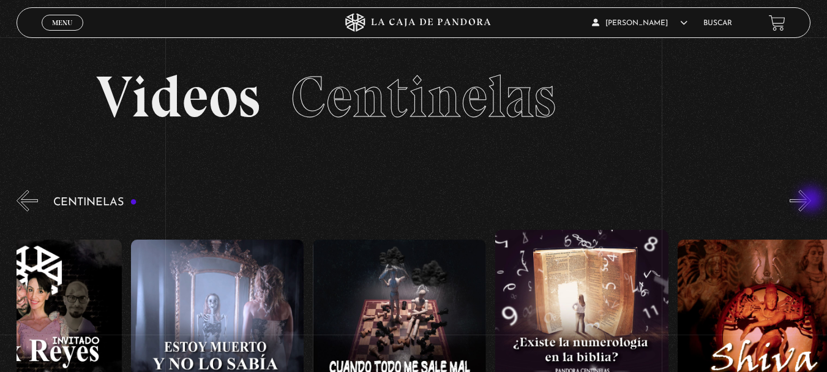
click at [811, 200] on button "»" at bounding box center [800, 200] width 21 height 21
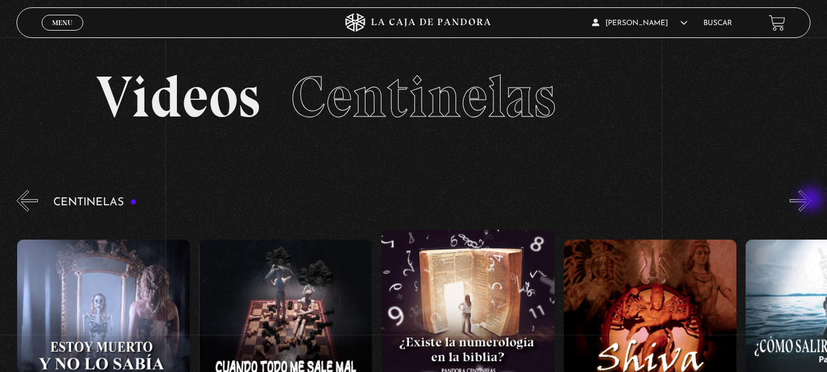
click at [811, 200] on button "»" at bounding box center [800, 200] width 21 height 21
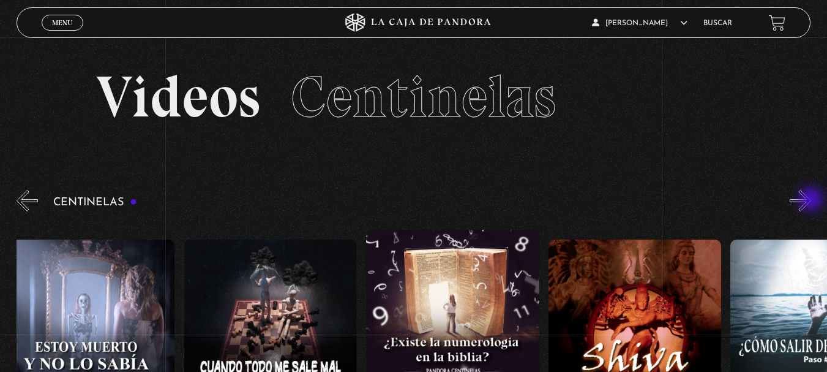
click at [811, 200] on button "»" at bounding box center [800, 200] width 21 height 21
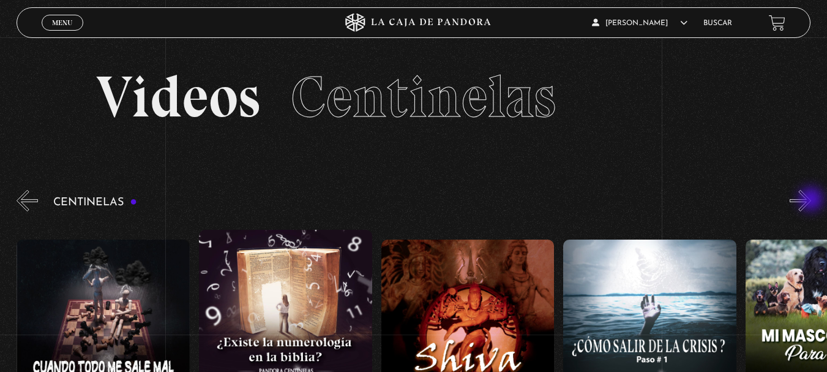
click at [811, 200] on button "»" at bounding box center [800, 200] width 21 height 21
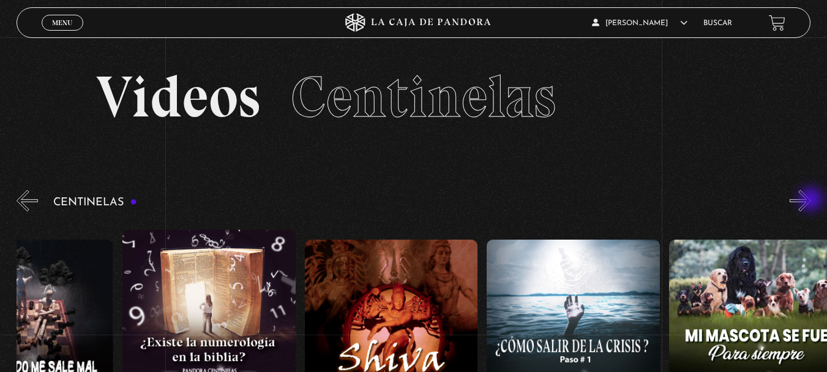
click at [811, 200] on button "»" at bounding box center [800, 200] width 21 height 21
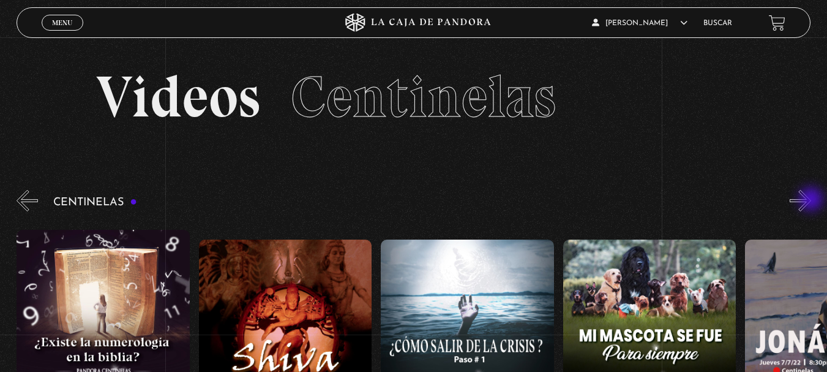
click at [811, 200] on button "»" at bounding box center [800, 200] width 21 height 21
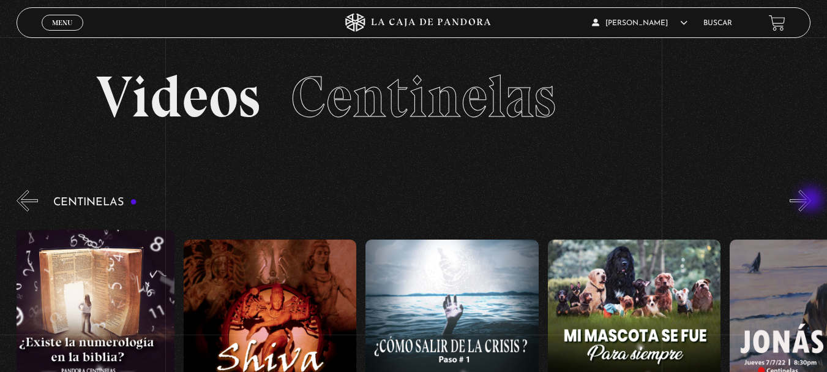
click at [811, 200] on button "»" at bounding box center [800, 200] width 21 height 21
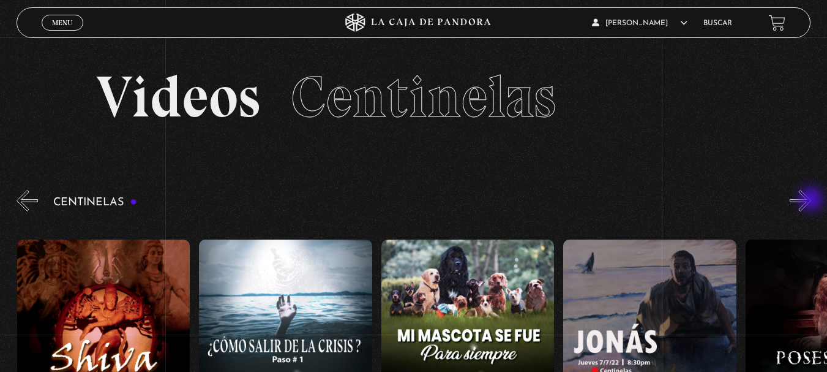
click at [811, 200] on button "»" at bounding box center [800, 200] width 21 height 21
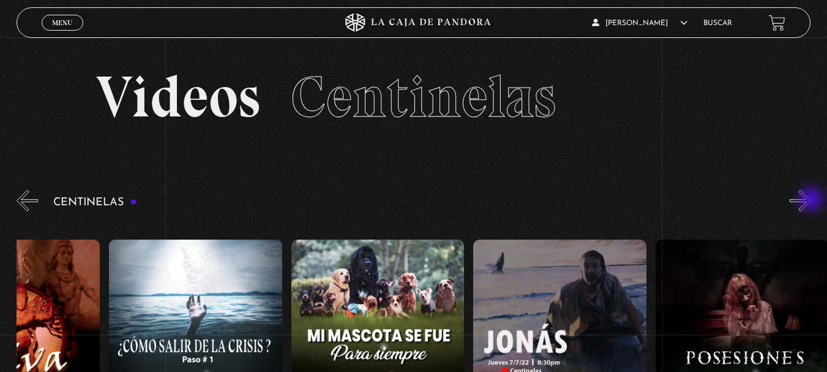
click at [811, 200] on button "»" at bounding box center [800, 200] width 21 height 21
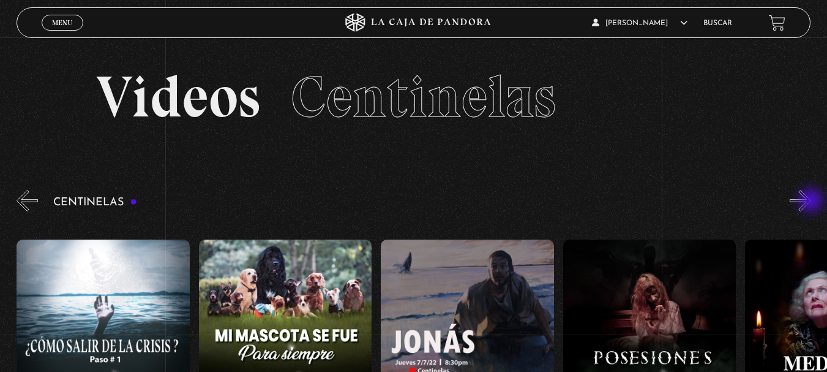
click at [811, 201] on button "»" at bounding box center [800, 200] width 21 height 21
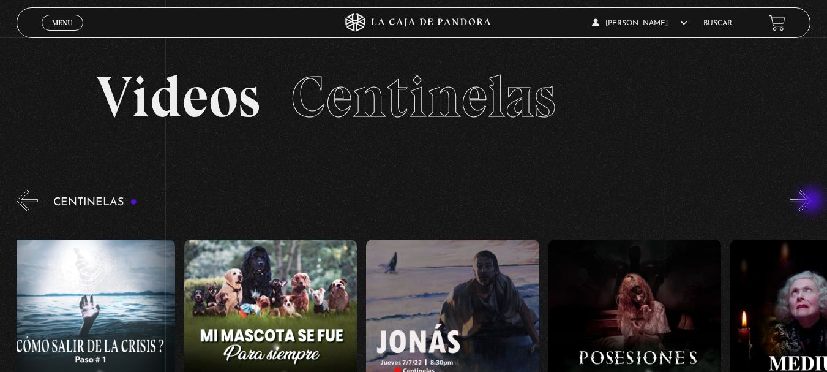
click at [811, 201] on button "»" at bounding box center [800, 200] width 21 height 21
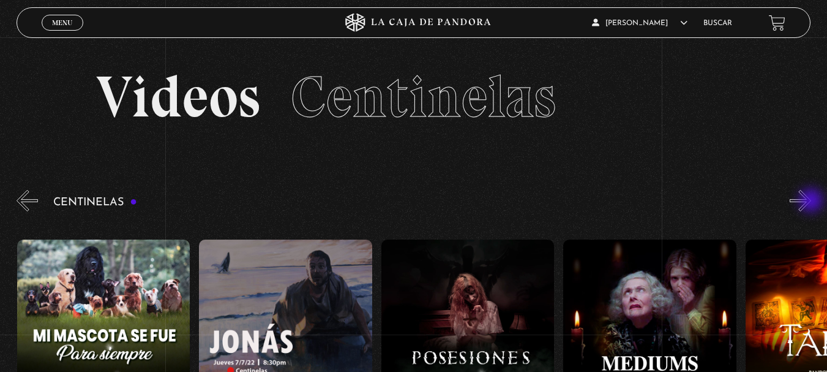
click at [811, 201] on button "»" at bounding box center [800, 200] width 21 height 21
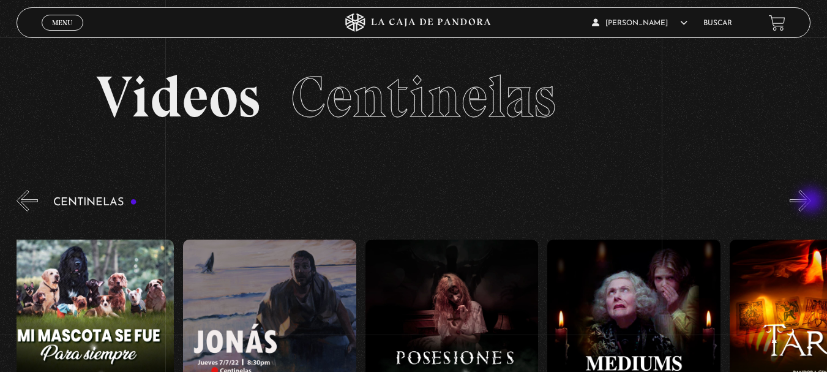
click at [811, 201] on button "»" at bounding box center [800, 200] width 21 height 21
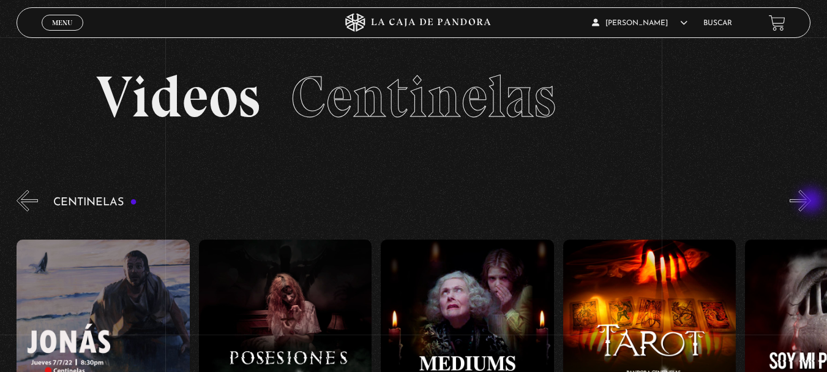
click at [811, 201] on button "»" at bounding box center [800, 200] width 21 height 21
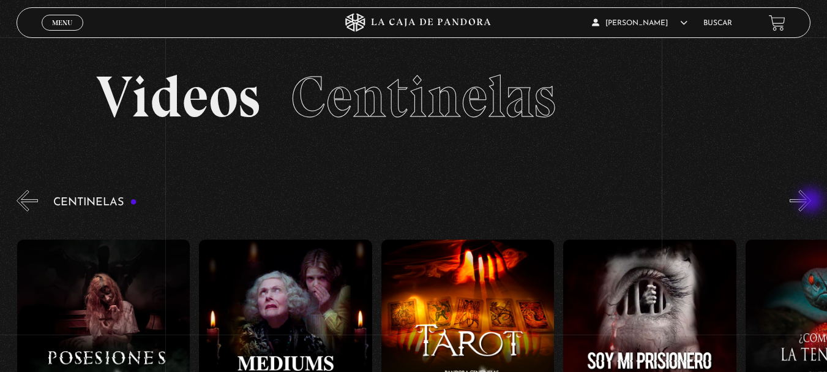
click at [811, 201] on button "»" at bounding box center [800, 200] width 21 height 21
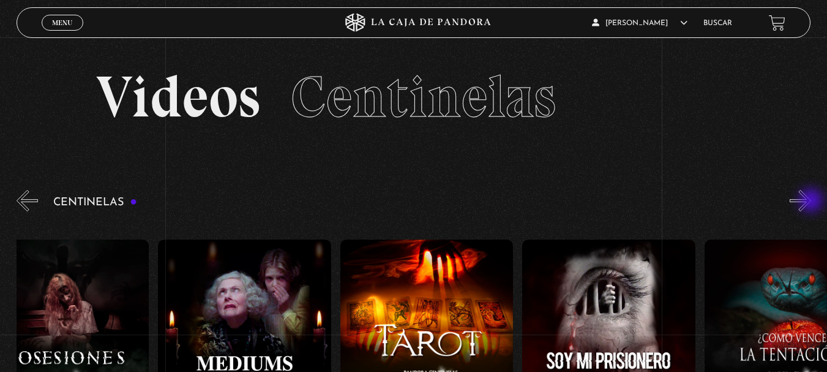
click at [811, 201] on button "»" at bounding box center [800, 200] width 21 height 21
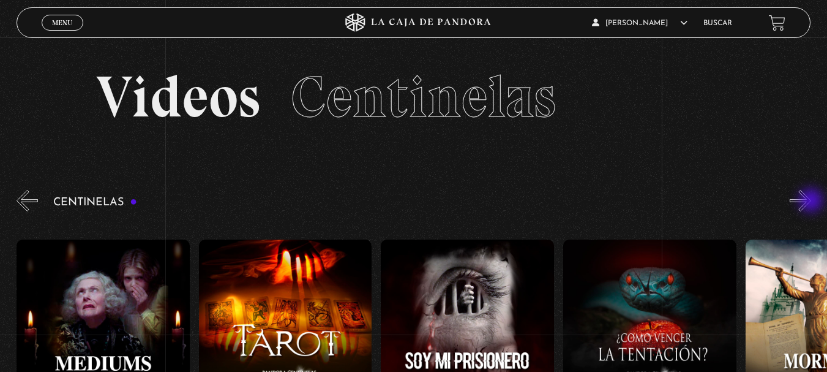
click at [811, 201] on button "»" at bounding box center [800, 200] width 21 height 21
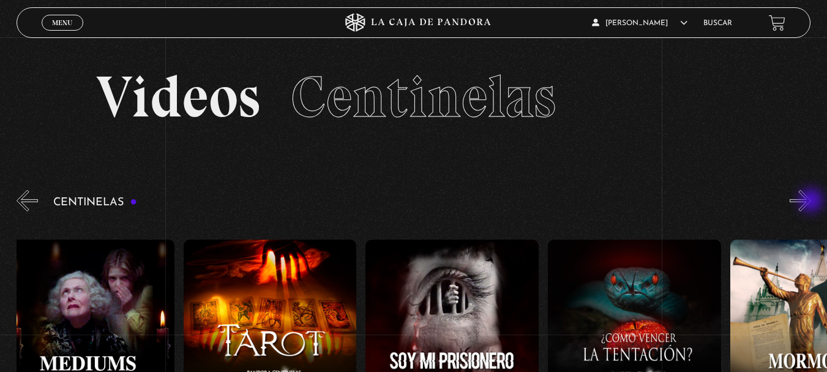
click at [811, 201] on button "»" at bounding box center [800, 200] width 21 height 21
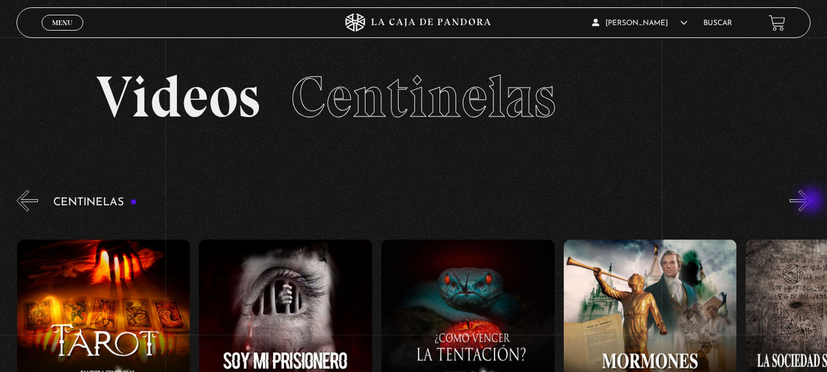
click at [811, 201] on button "»" at bounding box center [800, 200] width 21 height 21
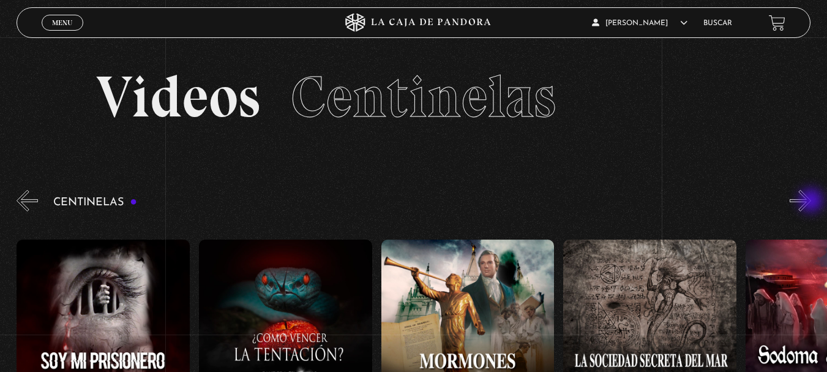
click at [811, 201] on button "»" at bounding box center [800, 200] width 21 height 21
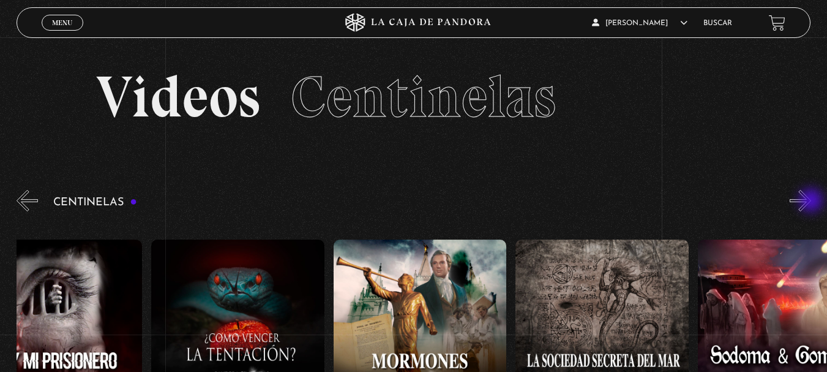
click at [811, 201] on button "»" at bounding box center [800, 200] width 21 height 21
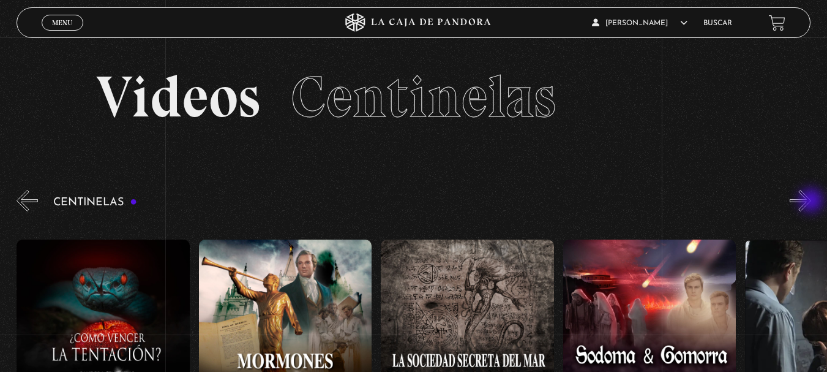
click at [811, 201] on button "»" at bounding box center [800, 200] width 21 height 21
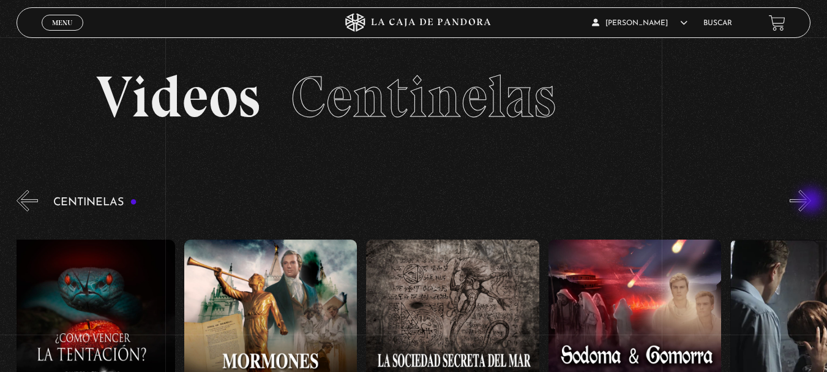
click at [811, 201] on button "»" at bounding box center [800, 200] width 21 height 21
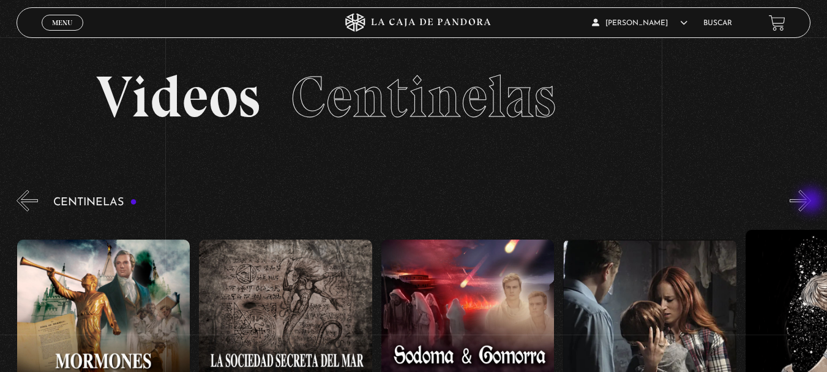
click at [811, 201] on button "»" at bounding box center [800, 200] width 21 height 21
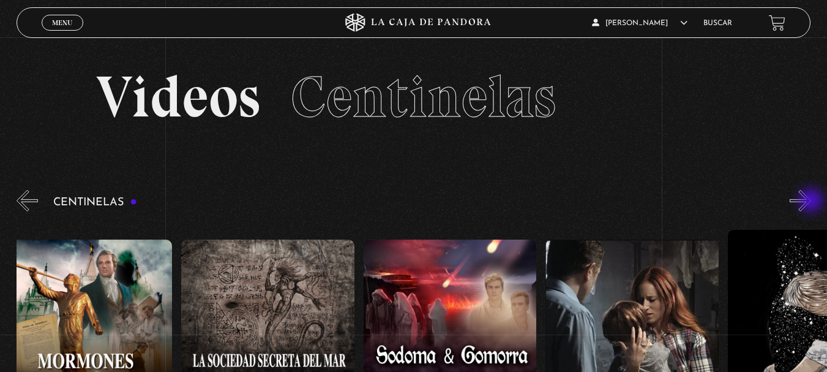
click at [811, 201] on button "»" at bounding box center [800, 200] width 21 height 21
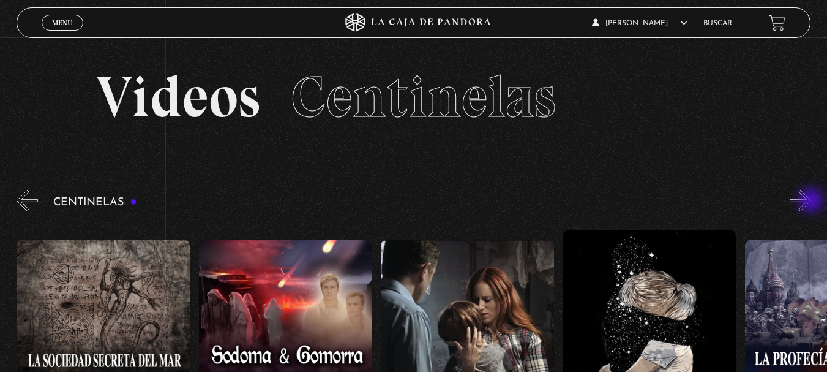
click at [811, 201] on button "»" at bounding box center [800, 200] width 21 height 21
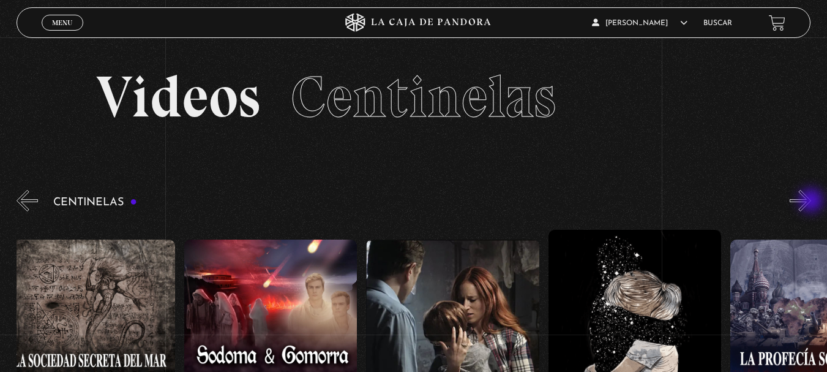
click at [811, 201] on button "»" at bounding box center [800, 200] width 21 height 21
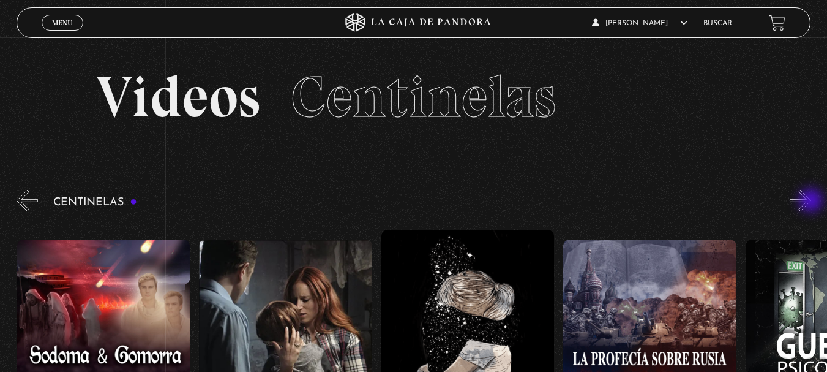
click at [811, 201] on button "»" at bounding box center [800, 200] width 21 height 21
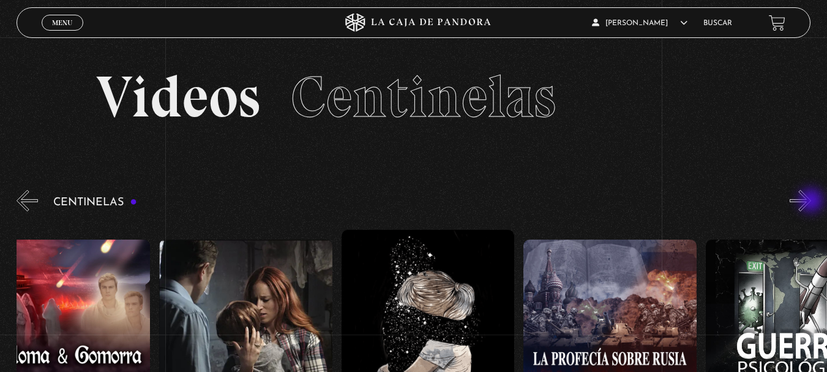
click at [811, 201] on button "»" at bounding box center [800, 200] width 21 height 21
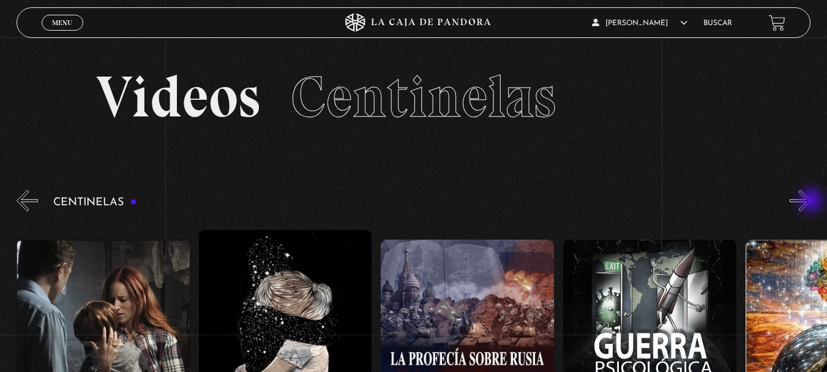
click at [811, 201] on button "»" at bounding box center [800, 200] width 21 height 21
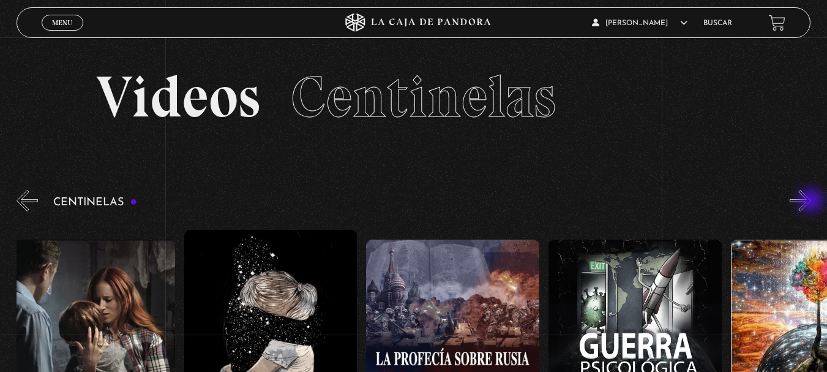
click at [811, 201] on button "»" at bounding box center [800, 200] width 21 height 21
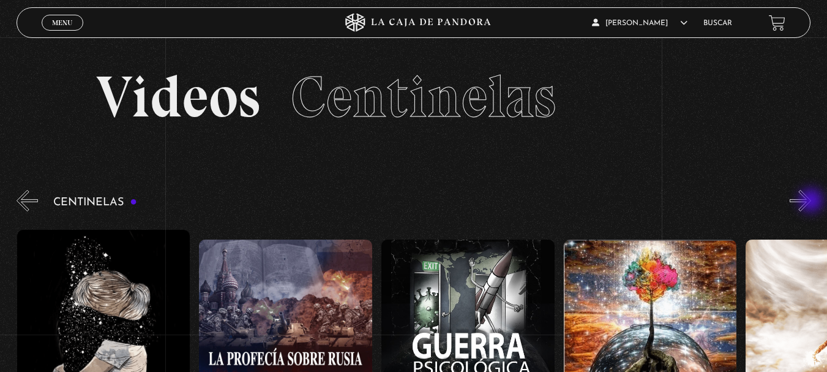
click at [811, 201] on button "»" at bounding box center [800, 200] width 21 height 21
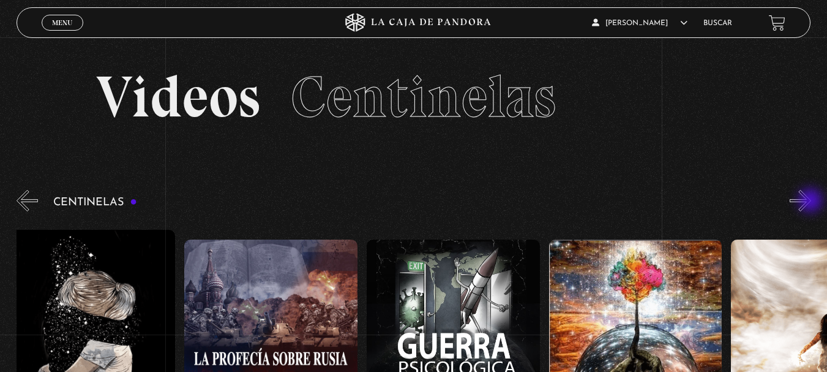
click at [811, 201] on button "»" at bounding box center [800, 200] width 21 height 21
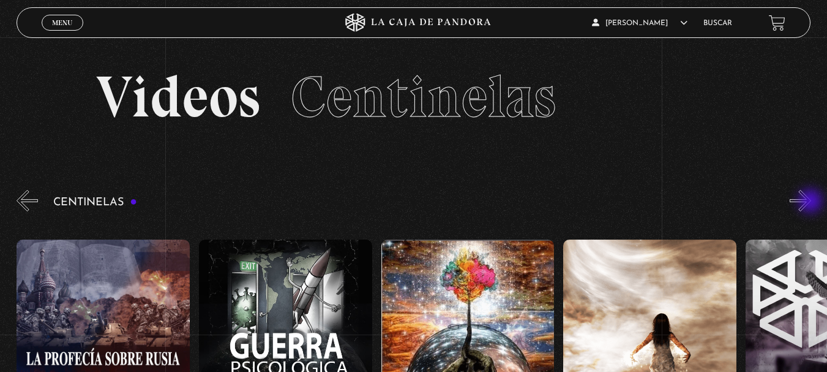
click at [811, 202] on button "»" at bounding box center [800, 200] width 21 height 21
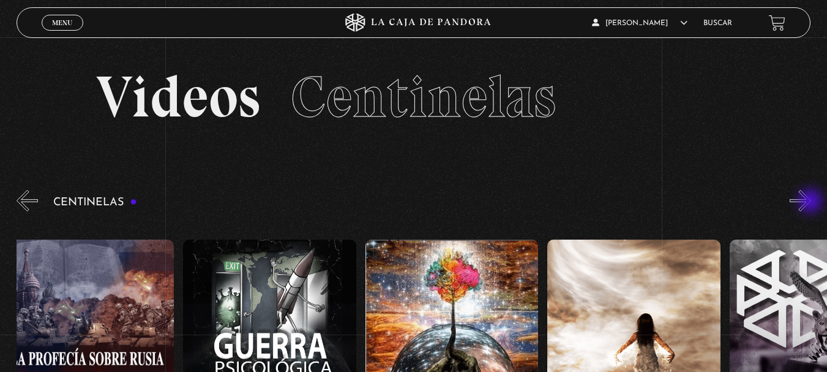
click at [811, 202] on button "»" at bounding box center [800, 200] width 21 height 21
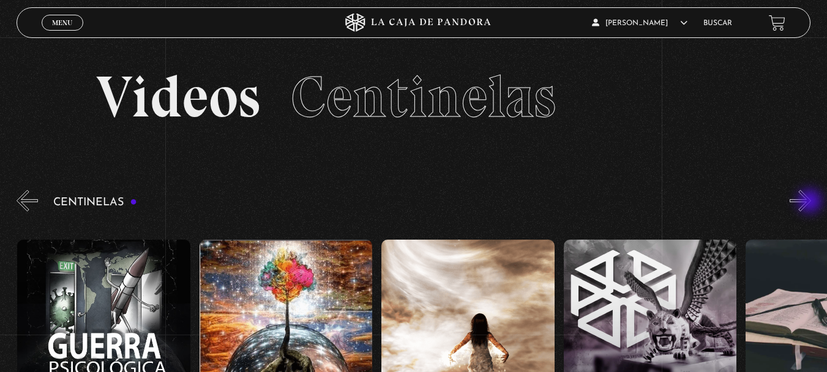
click at [811, 202] on button "»" at bounding box center [800, 200] width 21 height 21
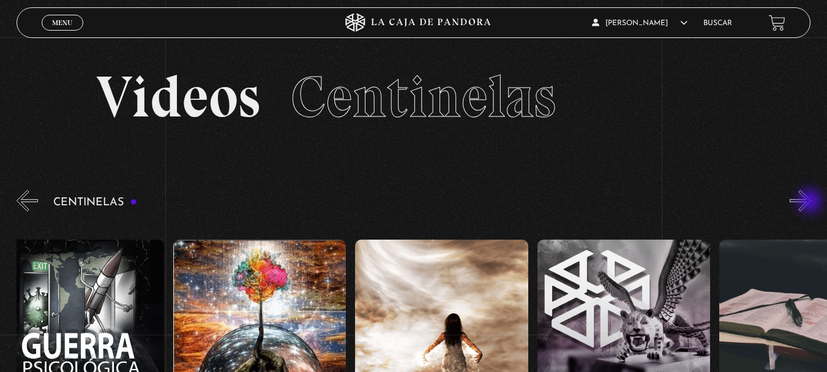
click at [811, 202] on button "»" at bounding box center [800, 200] width 21 height 21
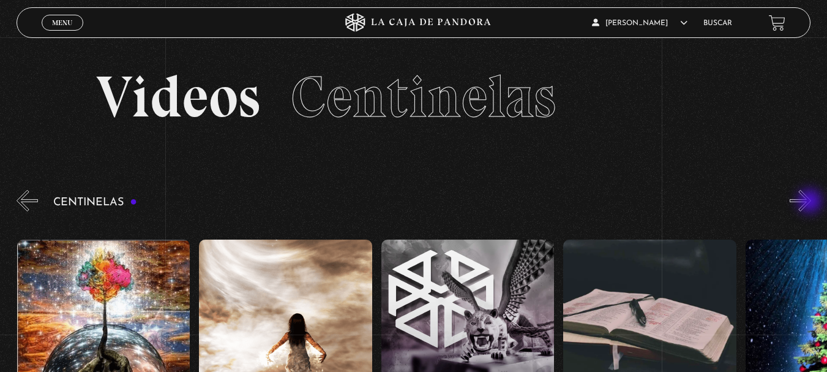
click at [811, 202] on button "»" at bounding box center [800, 200] width 21 height 21
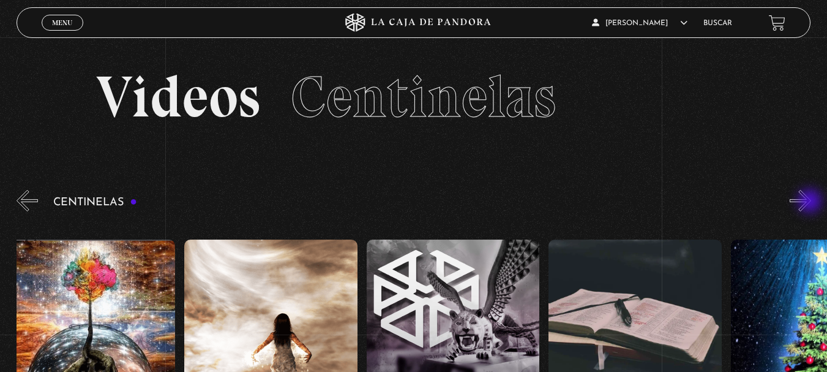
click at [811, 202] on button "»" at bounding box center [800, 200] width 21 height 21
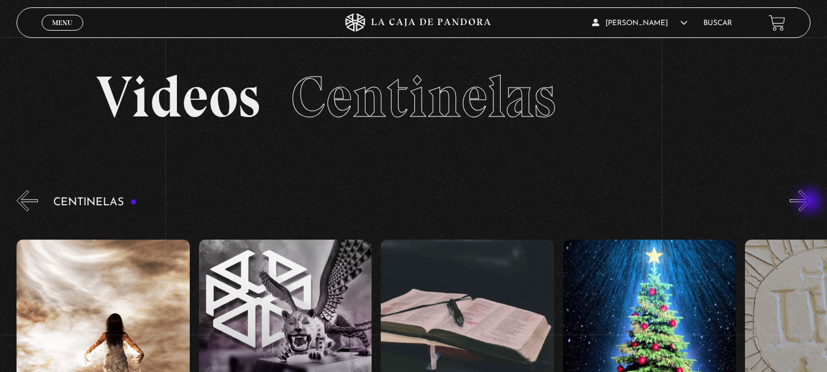
click at [811, 202] on button "»" at bounding box center [800, 200] width 21 height 21
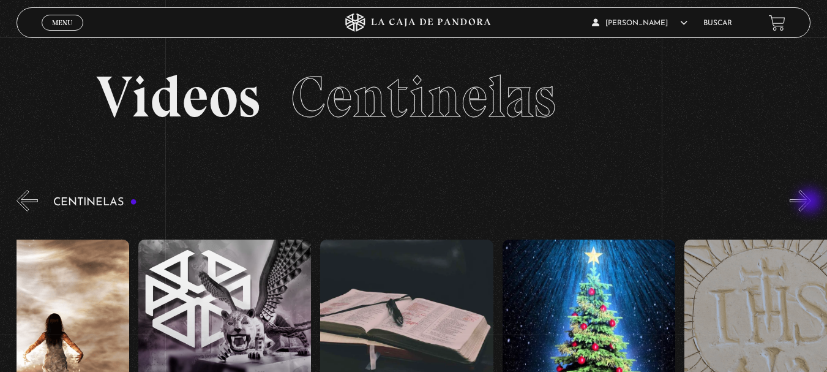
click at [811, 202] on button "»" at bounding box center [800, 200] width 21 height 21
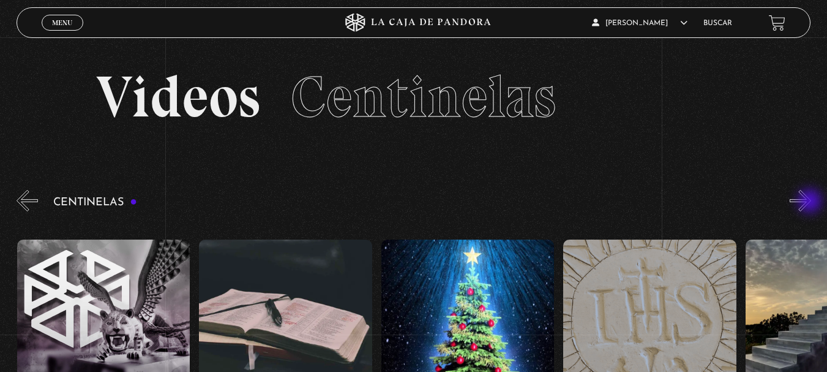
click at [811, 202] on button "»" at bounding box center [800, 200] width 21 height 21
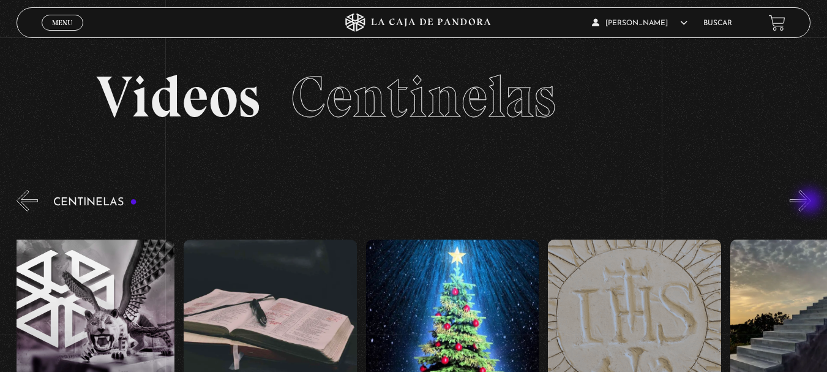
click at [811, 202] on button "»" at bounding box center [800, 200] width 21 height 21
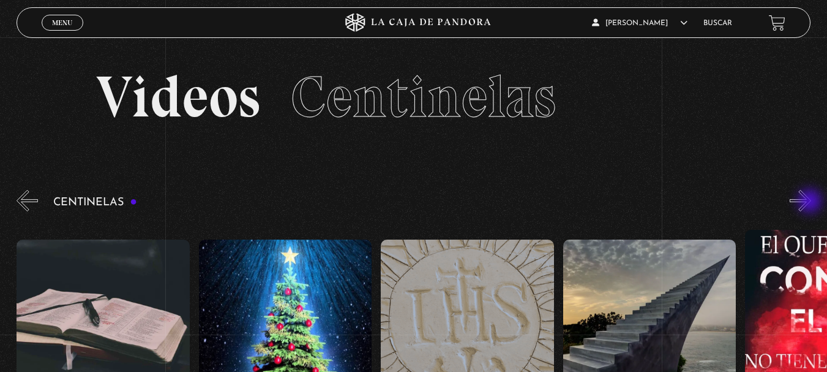
click at [811, 202] on button "»" at bounding box center [800, 200] width 21 height 21
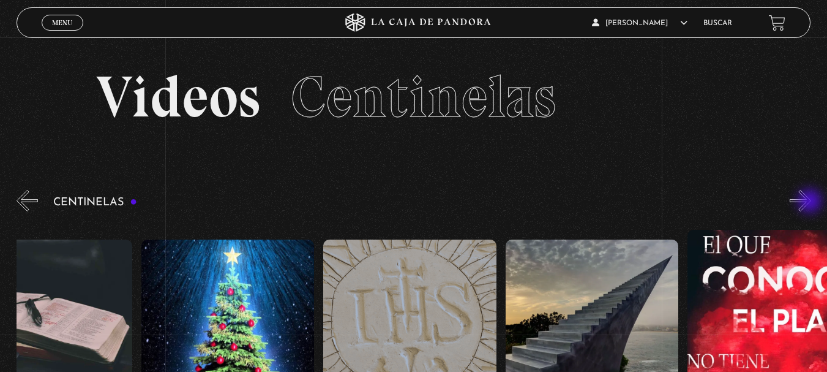
click at [811, 202] on button "»" at bounding box center [800, 200] width 21 height 21
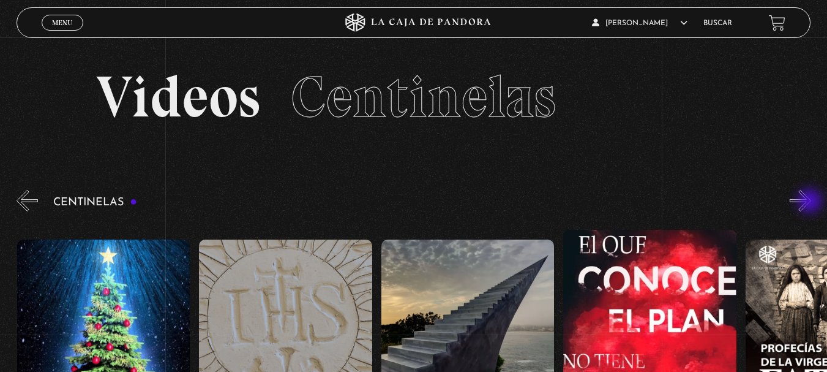
click at [811, 202] on button "»" at bounding box center [800, 200] width 21 height 21
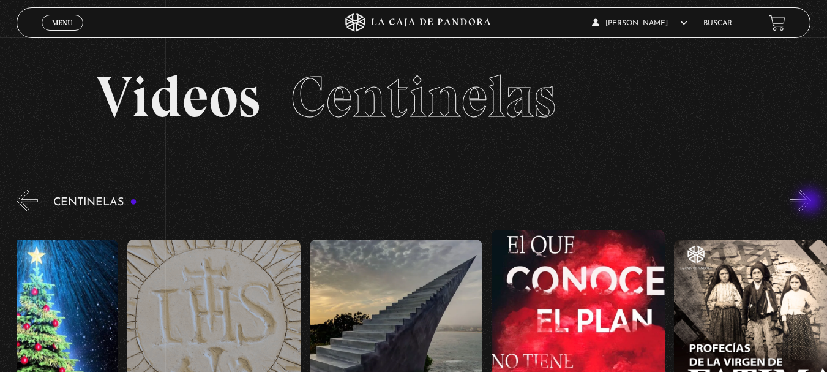
click at [811, 202] on button "»" at bounding box center [800, 200] width 21 height 21
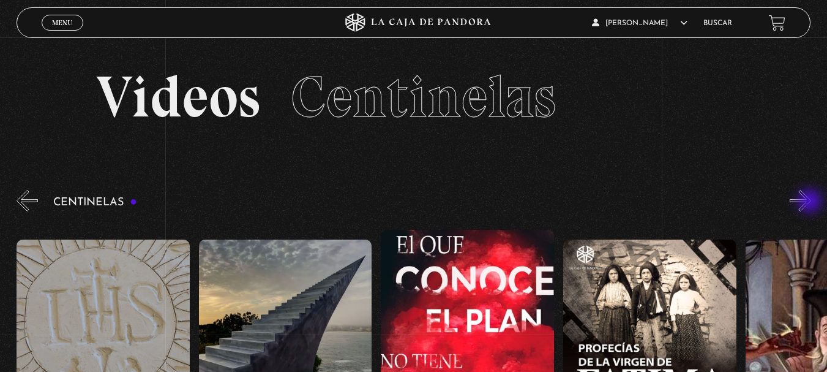
click at [810, 203] on button "»" at bounding box center [800, 200] width 21 height 21
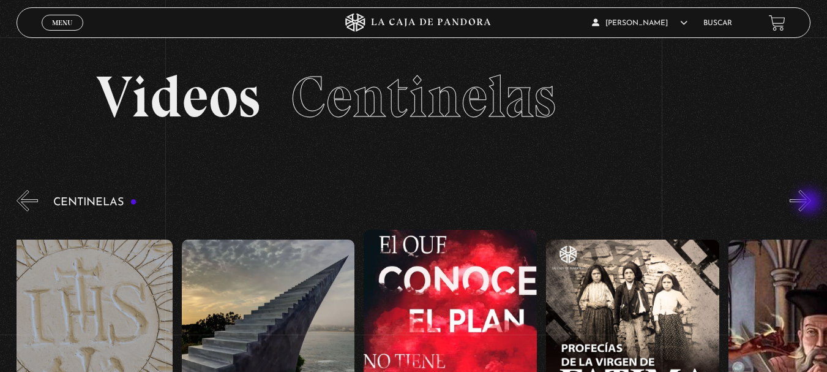
click at [810, 203] on button "»" at bounding box center [800, 200] width 21 height 21
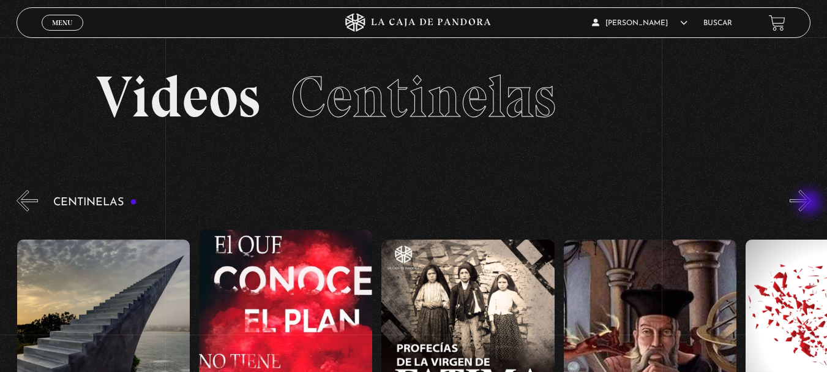
click at [810, 203] on button "»" at bounding box center [800, 200] width 21 height 21
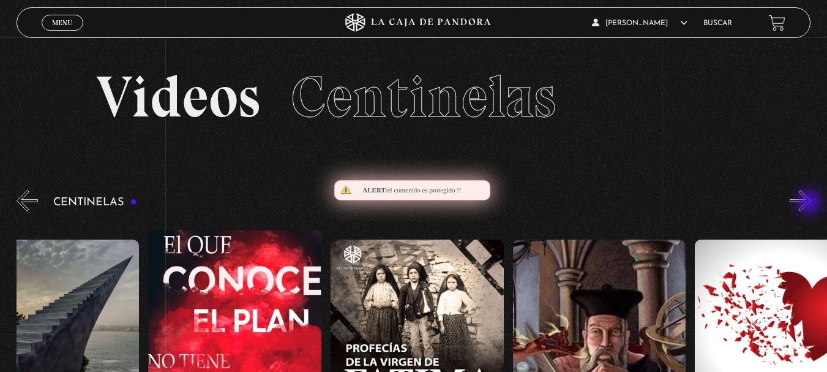
click at [810, 203] on button "»" at bounding box center [800, 200] width 21 height 21
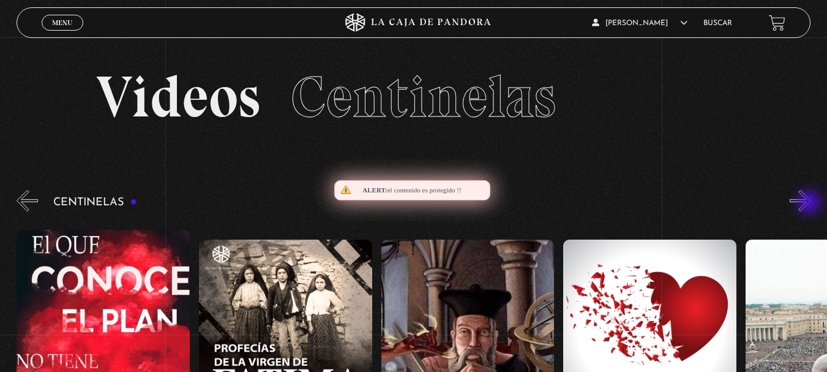
click at [810, 203] on button "»" at bounding box center [800, 200] width 21 height 21
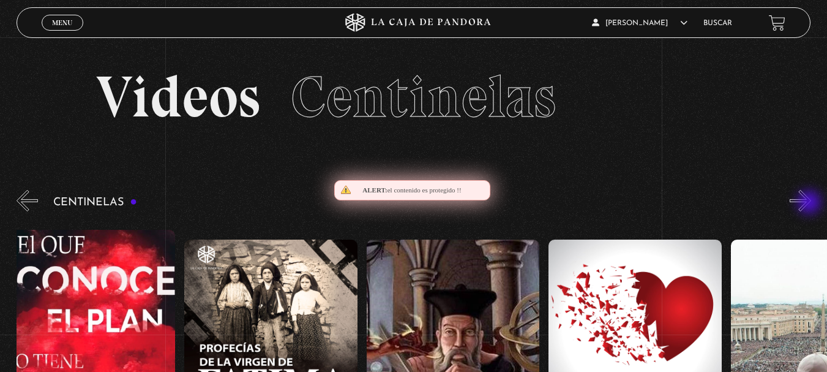
click at [810, 203] on button "»" at bounding box center [800, 200] width 21 height 21
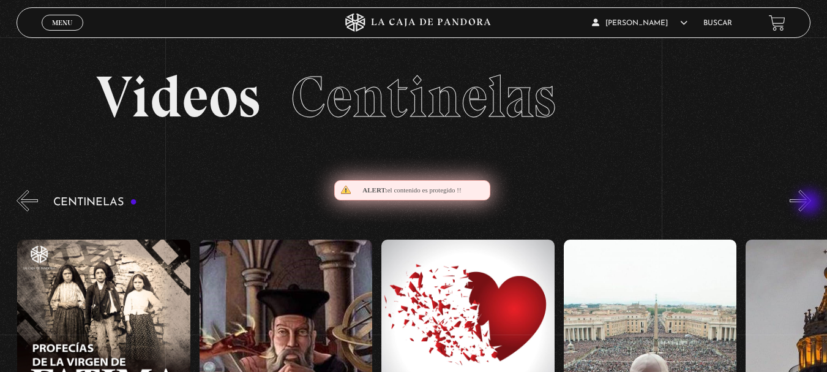
click at [810, 203] on button "»" at bounding box center [800, 200] width 21 height 21
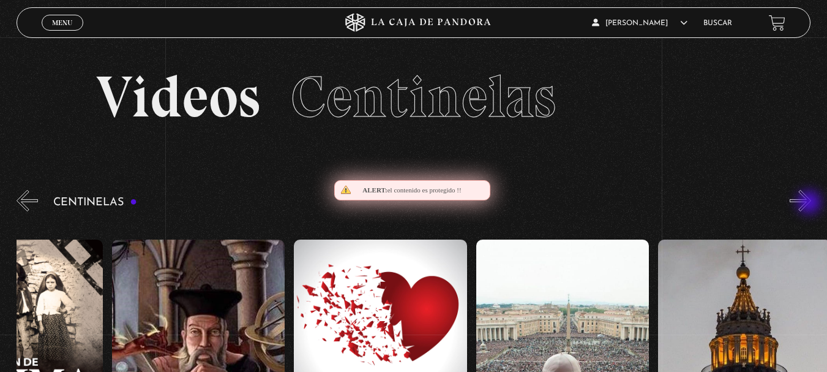
click at [810, 203] on button "»" at bounding box center [800, 200] width 21 height 21
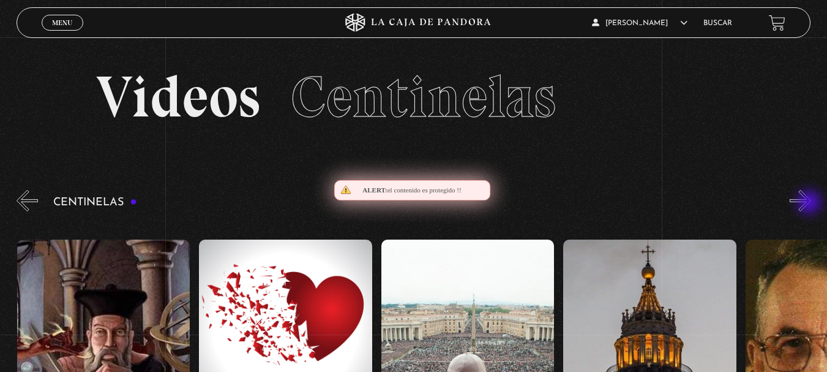
click at [810, 203] on button "»" at bounding box center [800, 200] width 21 height 21
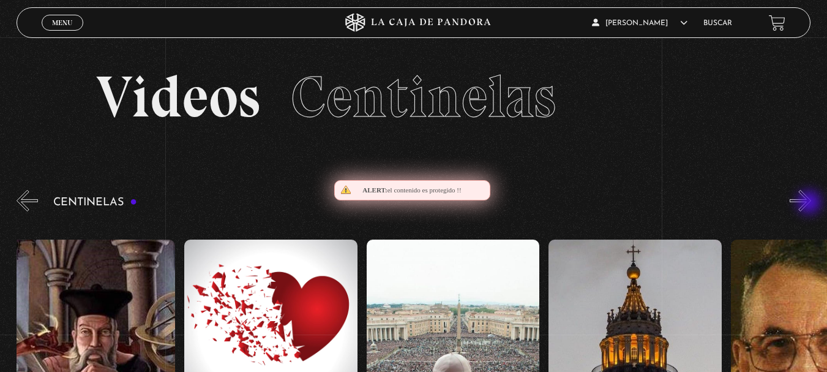
click at [810, 203] on button "»" at bounding box center [800, 200] width 21 height 21
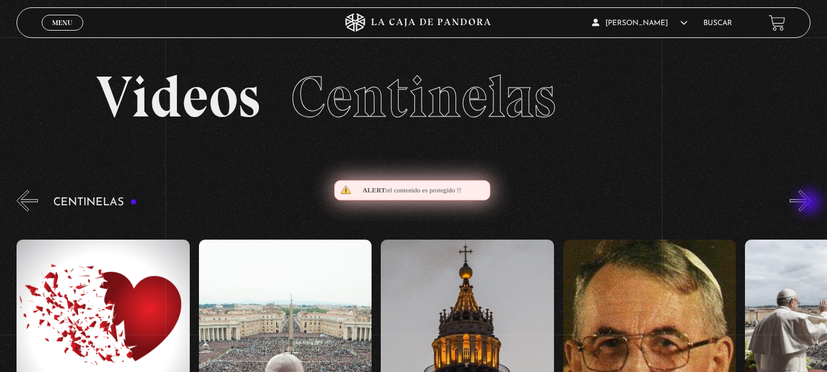
click at [810, 203] on button "»" at bounding box center [800, 200] width 21 height 21
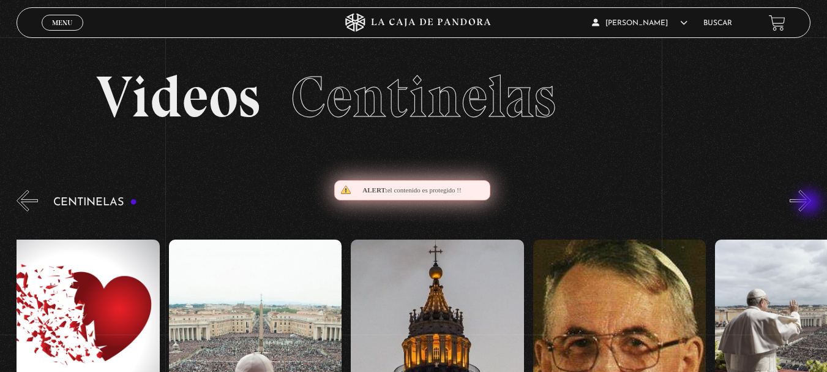
click at [810, 203] on button "»" at bounding box center [800, 200] width 21 height 21
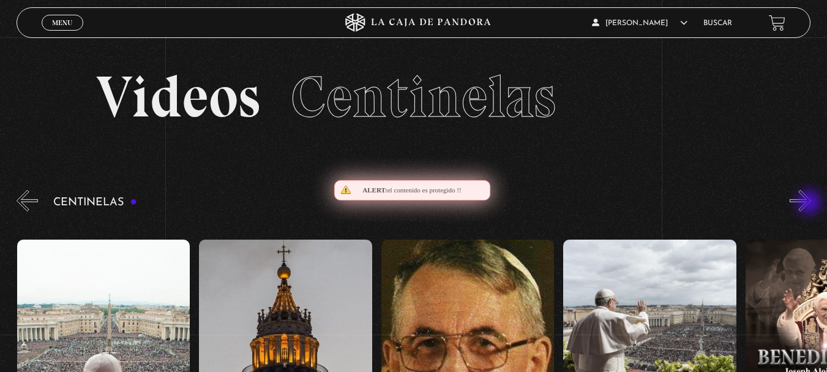
click at [810, 203] on button "»" at bounding box center [800, 200] width 21 height 21
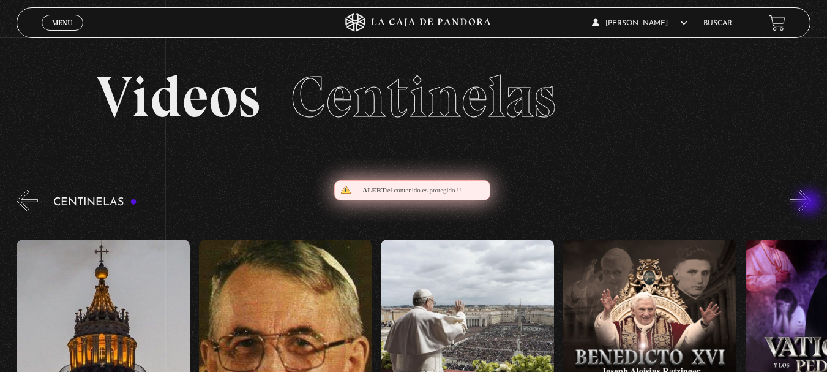
click at [810, 203] on button "»" at bounding box center [800, 200] width 21 height 21
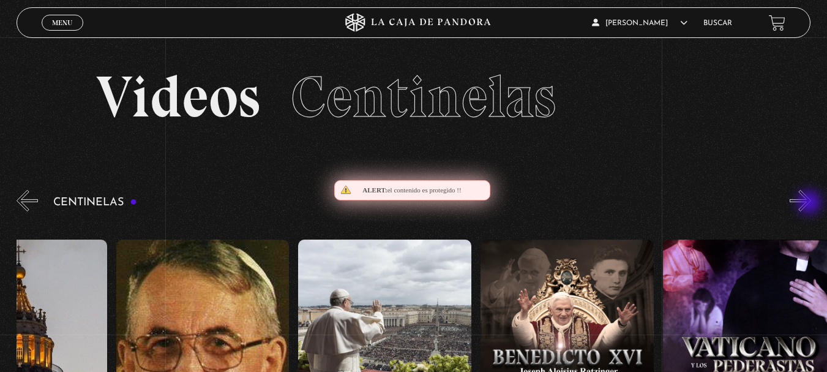
click at [810, 203] on button "»" at bounding box center [800, 200] width 21 height 21
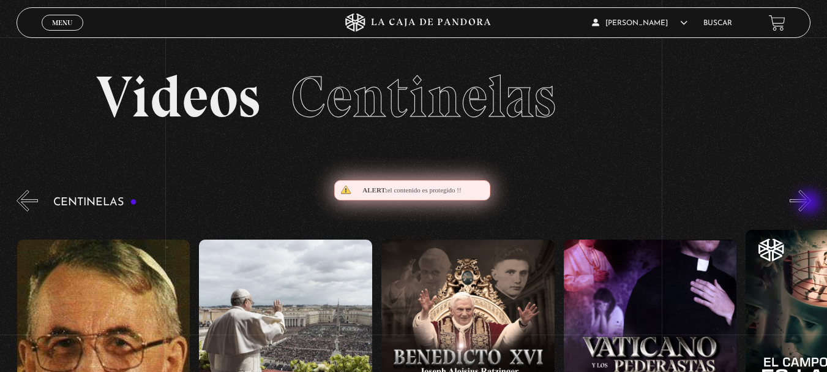
click at [810, 203] on button "»" at bounding box center [800, 200] width 21 height 21
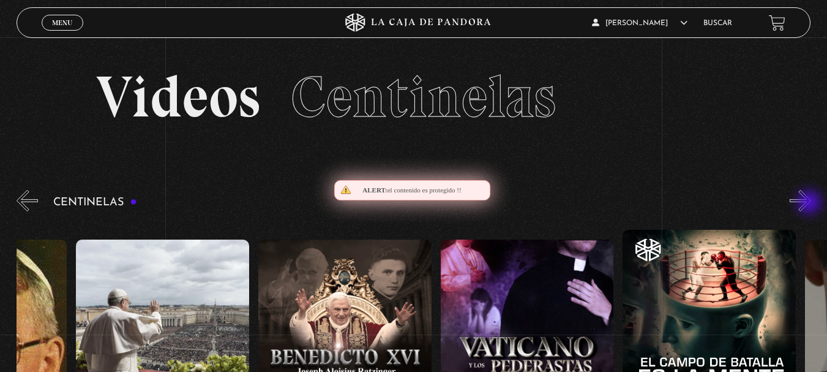
click at [810, 203] on button "»" at bounding box center [800, 200] width 21 height 21
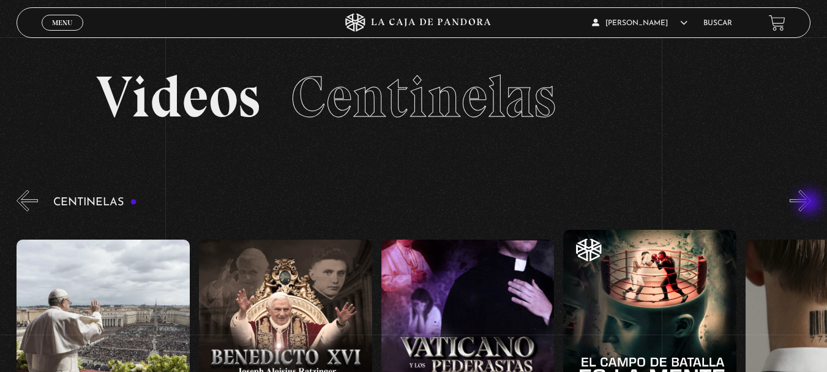
click at [810, 203] on button "»" at bounding box center [800, 200] width 21 height 21
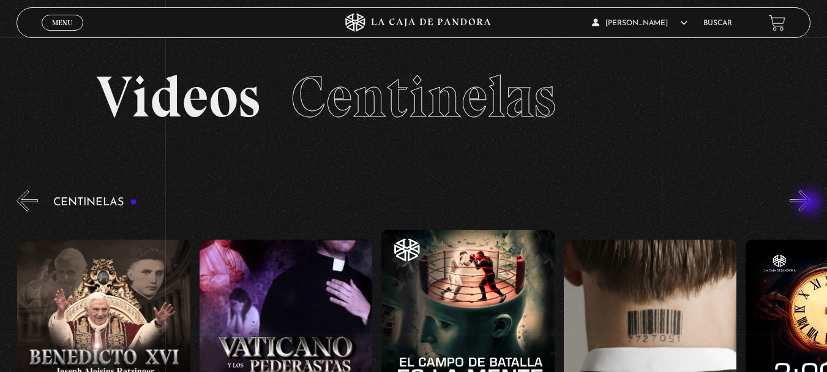
click at [810, 203] on button "»" at bounding box center [800, 200] width 21 height 21
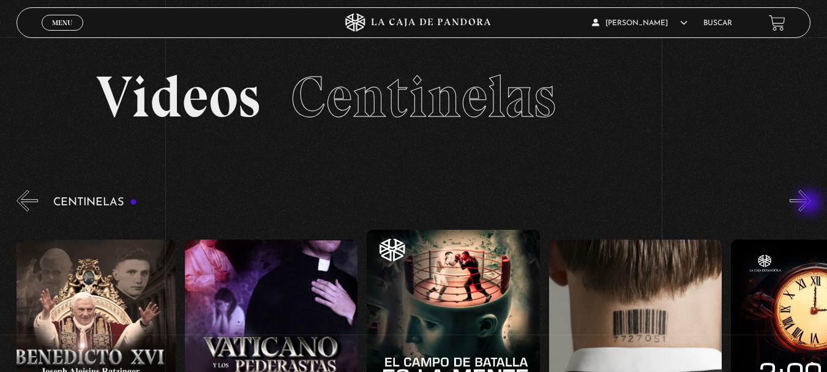
click at [810, 203] on button "»" at bounding box center [800, 200] width 21 height 21
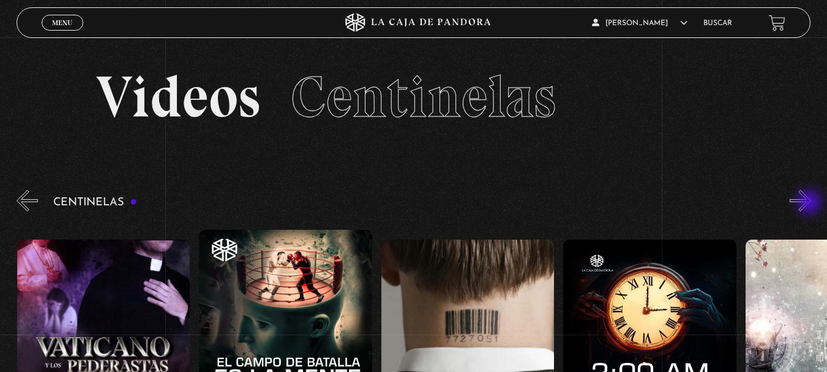
click at [810, 203] on button "»" at bounding box center [800, 200] width 21 height 21
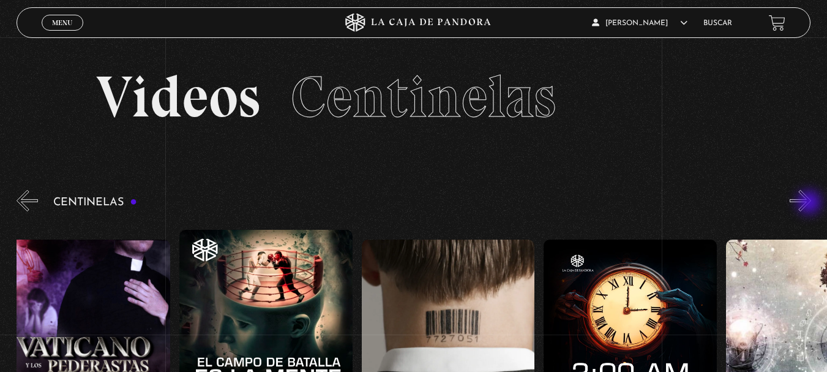
click at [810, 203] on button "»" at bounding box center [800, 200] width 21 height 21
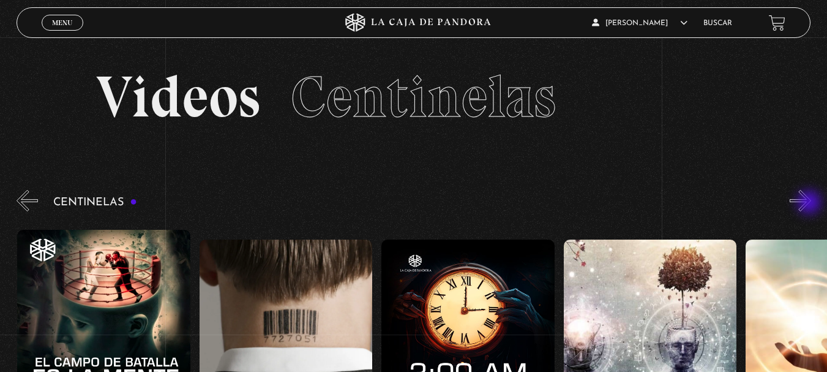
click at [810, 203] on button "»" at bounding box center [800, 200] width 21 height 21
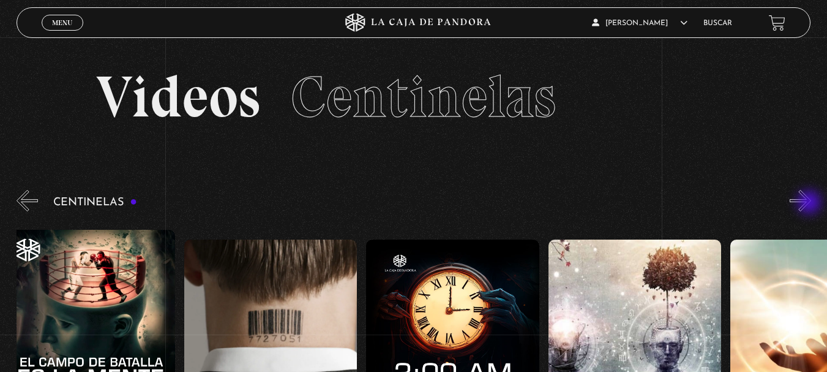
click at [810, 203] on button "»" at bounding box center [800, 200] width 21 height 21
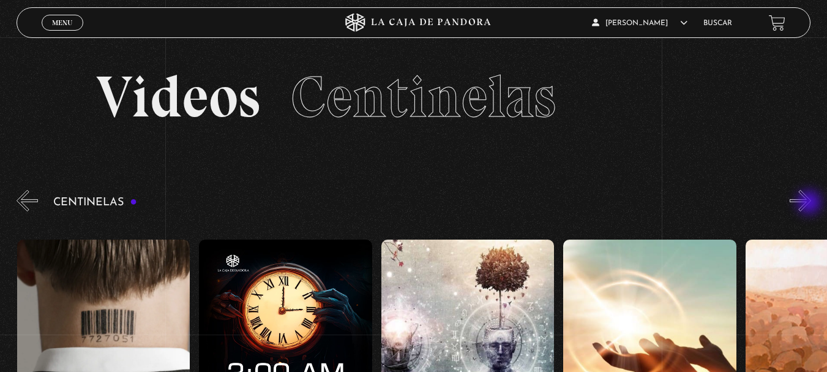
click at [808, 206] on button "»" at bounding box center [800, 200] width 21 height 21
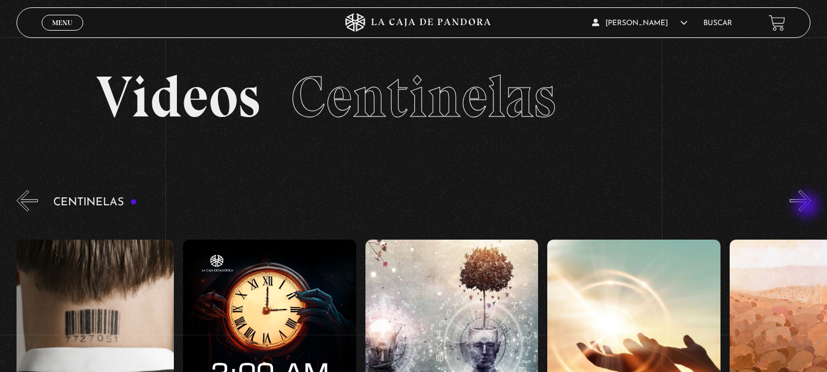
click at [808, 206] on button "»" at bounding box center [800, 200] width 21 height 21
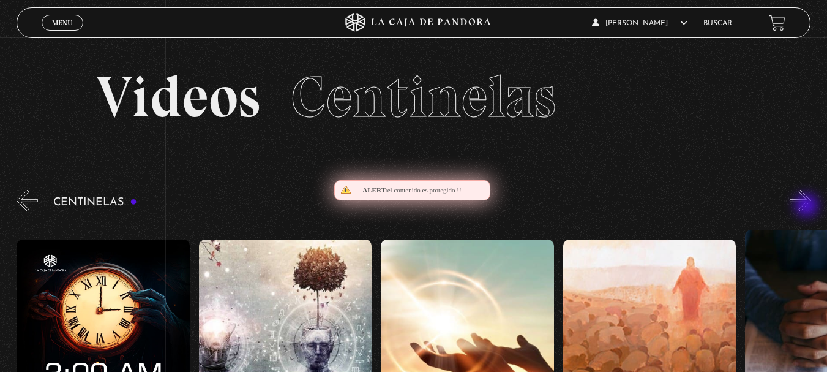
click at [808, 206] on button "»" at bounding box center [800, 200] width 21 height 21
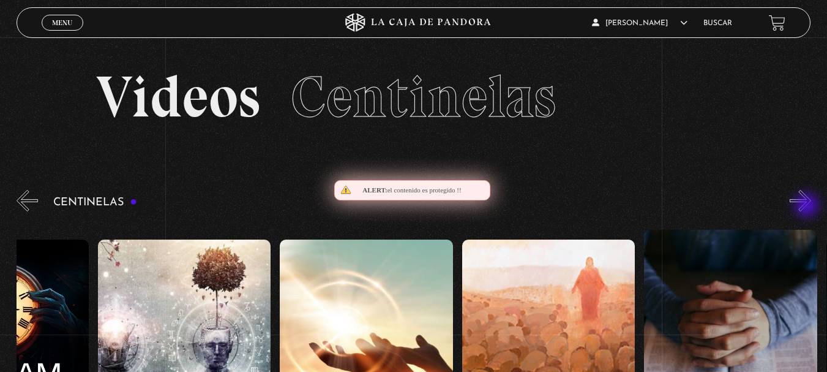
click at [808, 206] on button "»" at bounding box center [800, 200] width 21 height 21
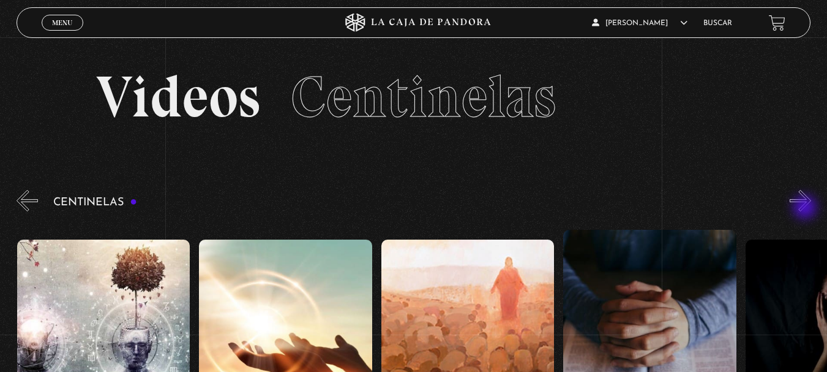
click at [805, 210] on button "»" at bounding box center [800, 200] width 21 height 21
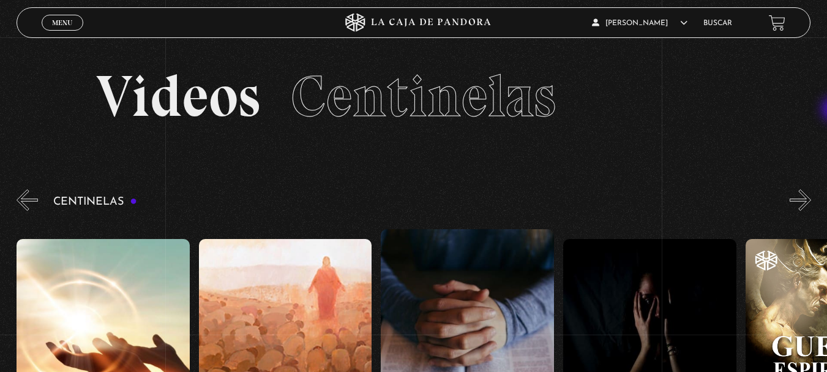
scroll to position [0, 0]
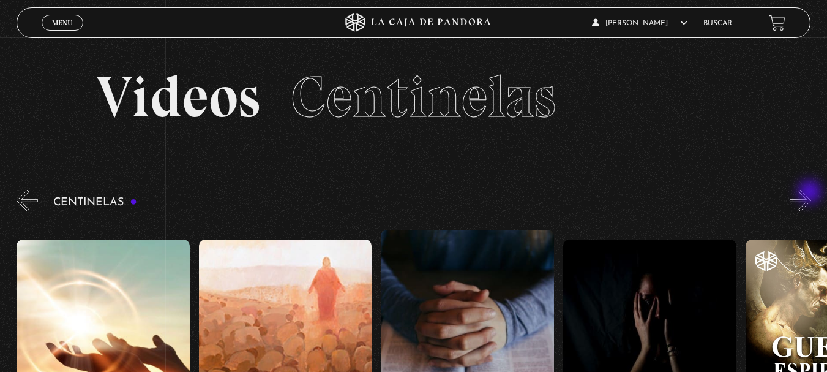
click at [810, 196] on button "»" at bounding box center [800, 200] width 21 height 21
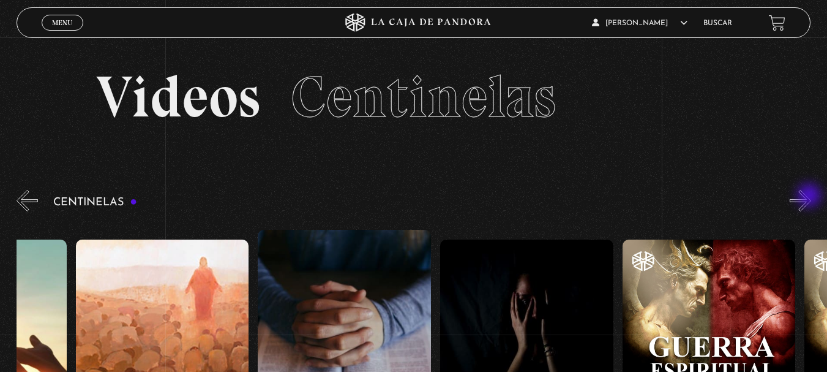
click at [810, 196] on button "»" at bounding box center [800, 200] width 21 height 21
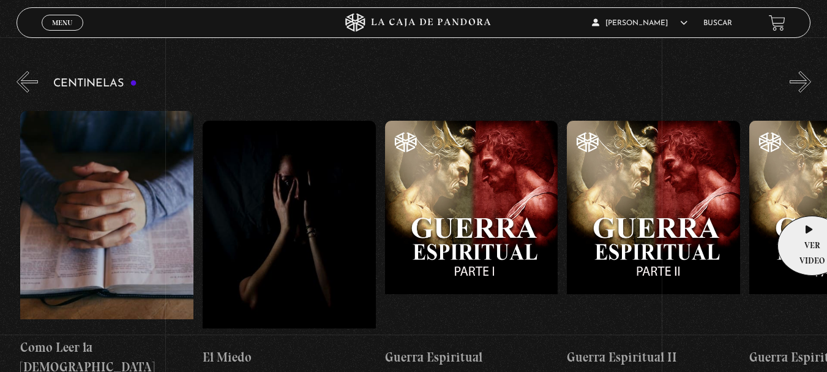
scroll to position [122, 0]
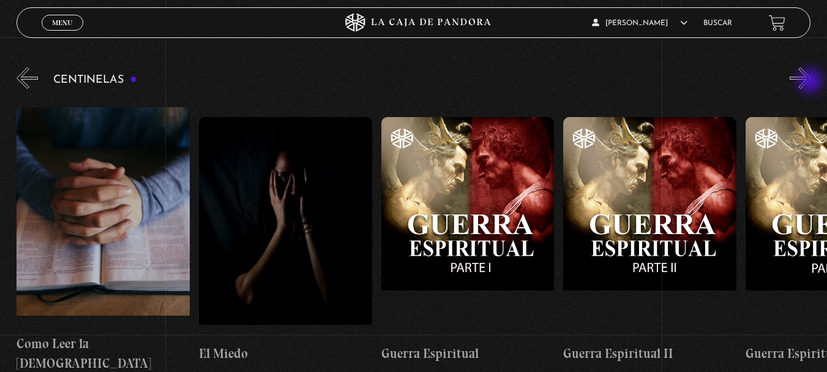
click at [811, 82] on button "»" at bounding box center [800, 77] width 21 height 21
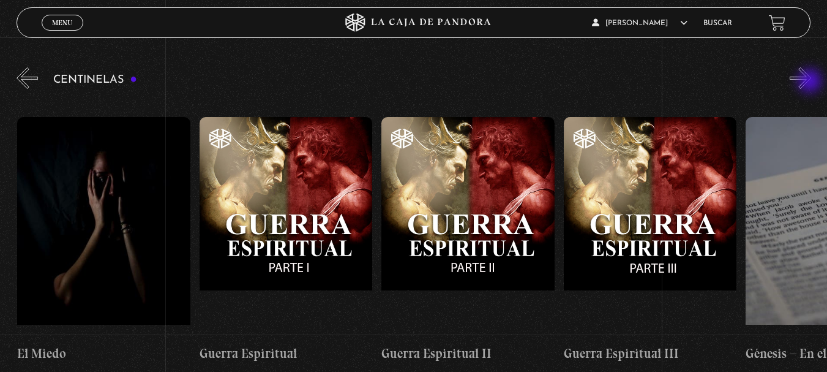
click at [811, 82] on button "»" at bounding box center [800, 77] width 21 height 21
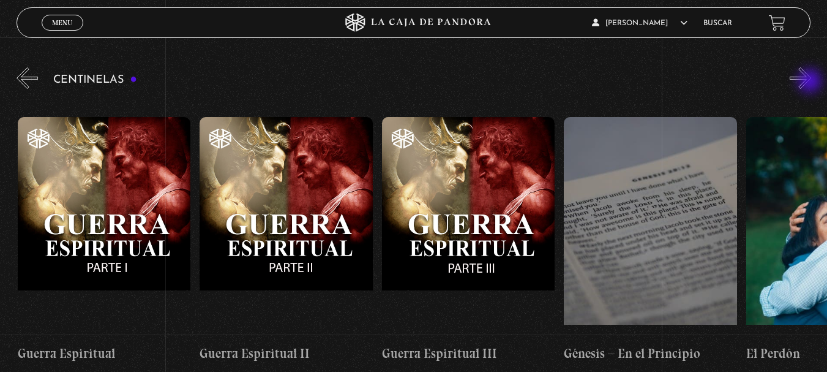
scroll to position [0, 17665]
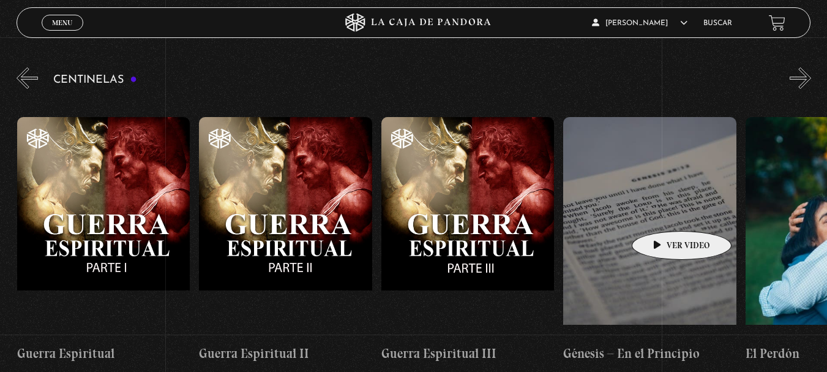
click at [661, 214] on figure at bounding box center [649, 227] width 173 height 220
click at [636, 214] on figure at bounding box center [649, 227] width 173 height 220
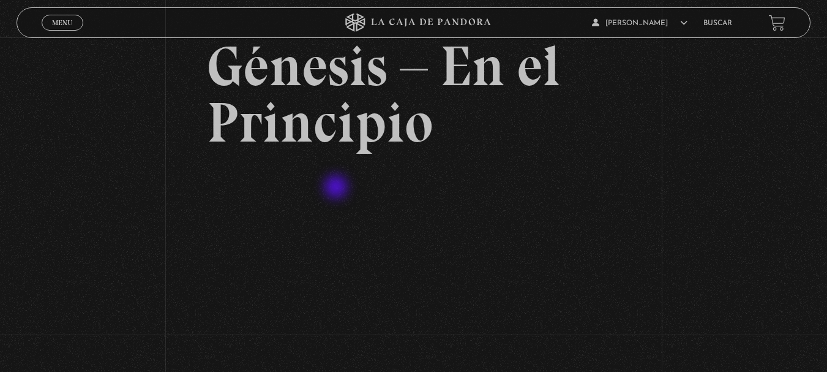
scroll to position [184, 0]
